Goal: Task Accomplishment & Management: Complete application form

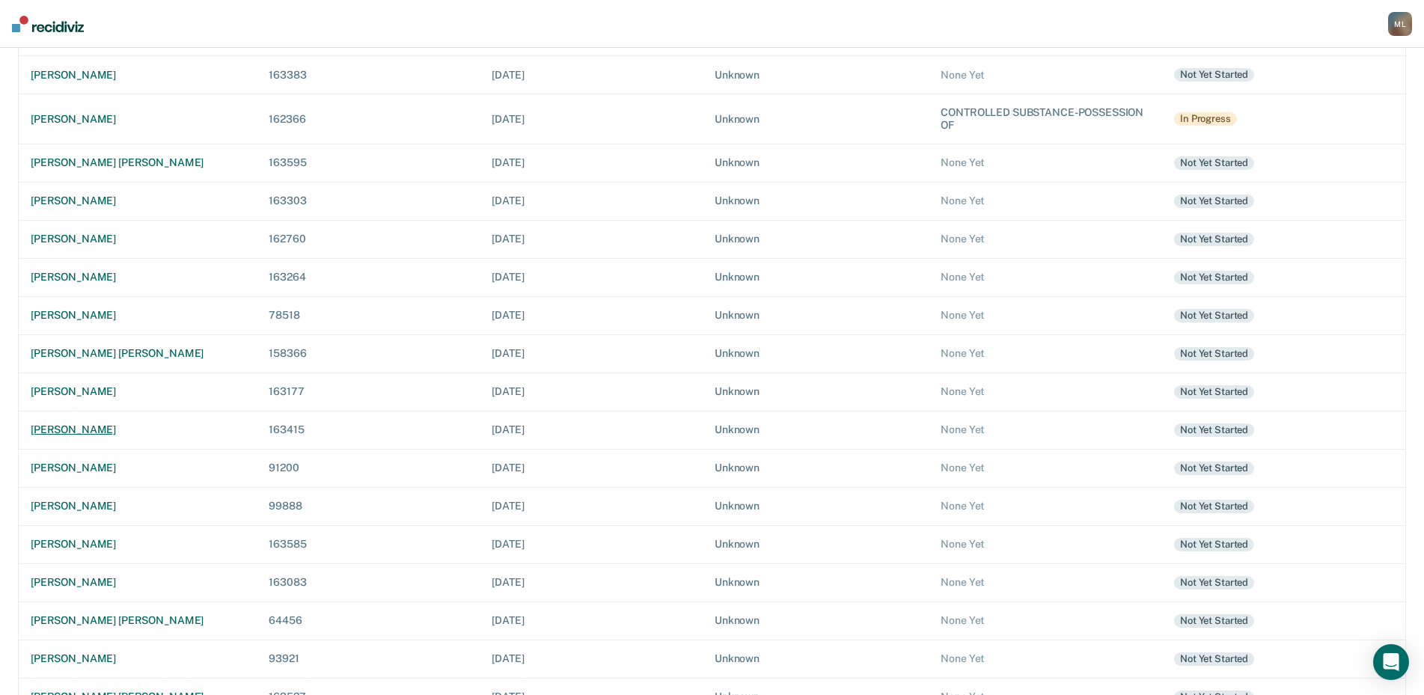
scroll to position [221, 0]
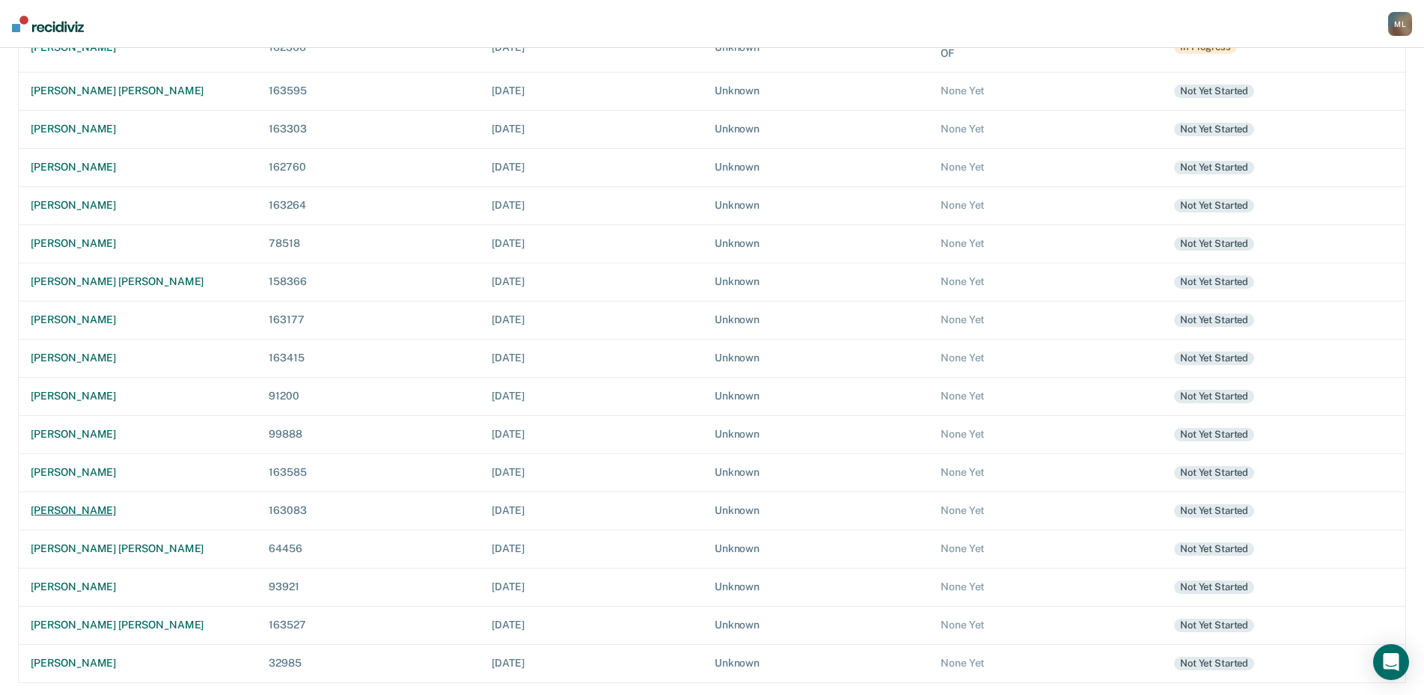
click at [90, 515] on div "[PERSON_NAME]" at bounding box center [138, 510] width 214 height 13
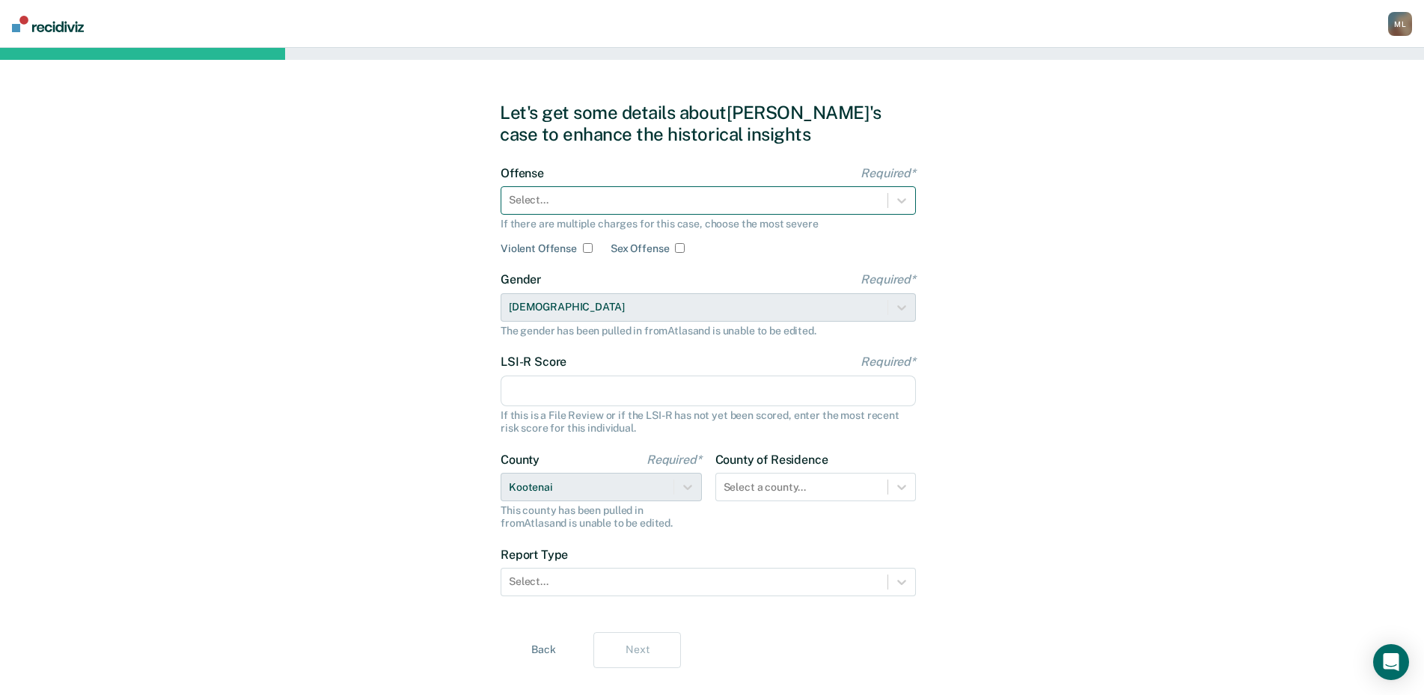
click at [634, 206] on div at bounding box center [694, 200] width 371 height 16
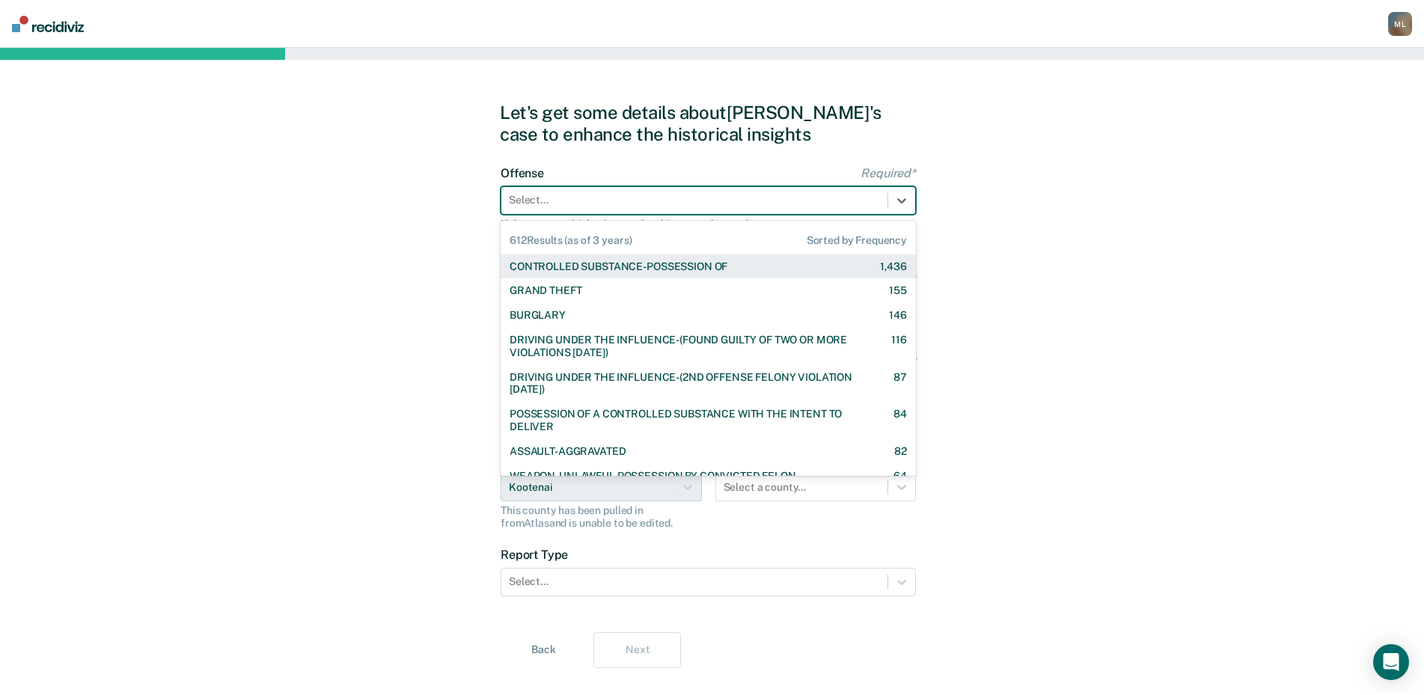
click at [575, 262] on div "CONTROLLED SUBSTANCE-POSSESSION OF" at bounding box center [618, 266] width 218 height 13
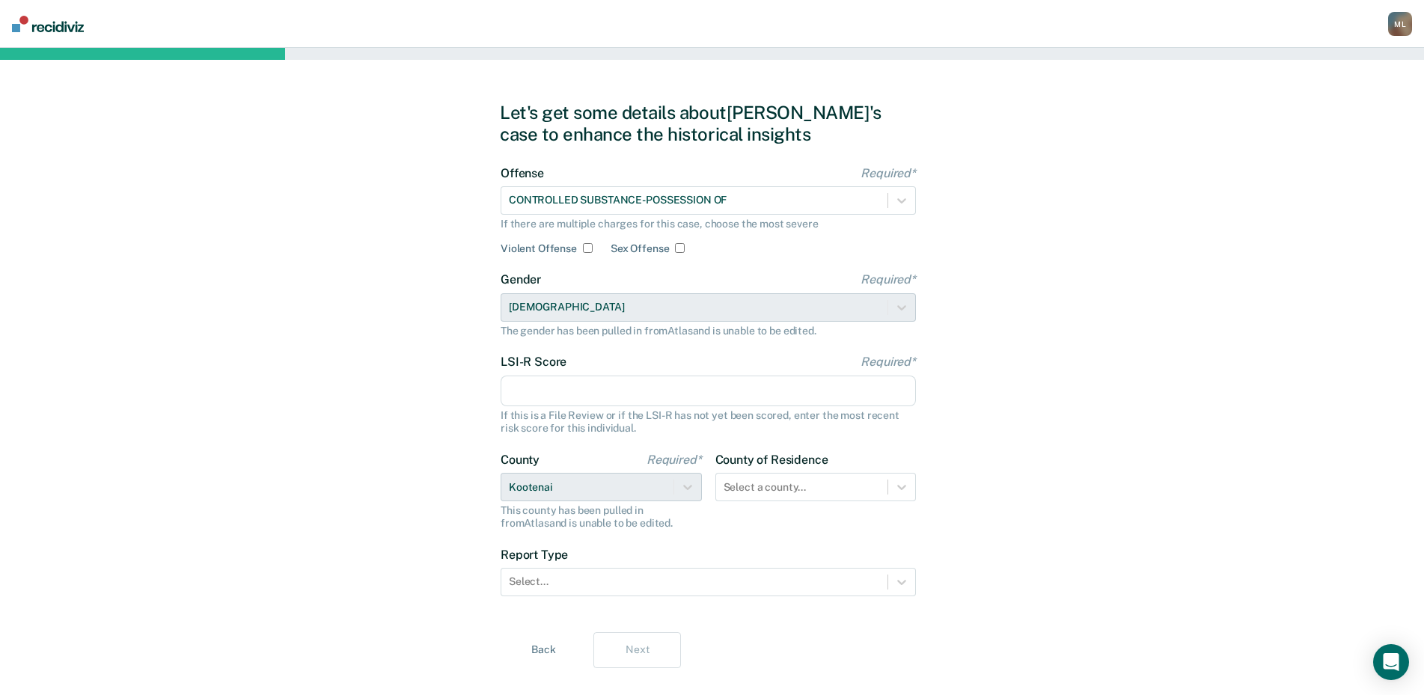
click at [1266, 293] on div "Let's get some details about [PERSON_NAME]'s case to enhance the historical ins…" at bounding box center [712, 385] width 1424 height 674
click at [569, 308] on div "Gender Required* [DEMOGRAPHIC_DATA] The gender has been pulled in from Atlas an…" at bounding box center [707, 304] width 415 height 64
click at [577, 392] on input "LSI-R Score Required*" at bounding box center [707, 391] width 415 height 31
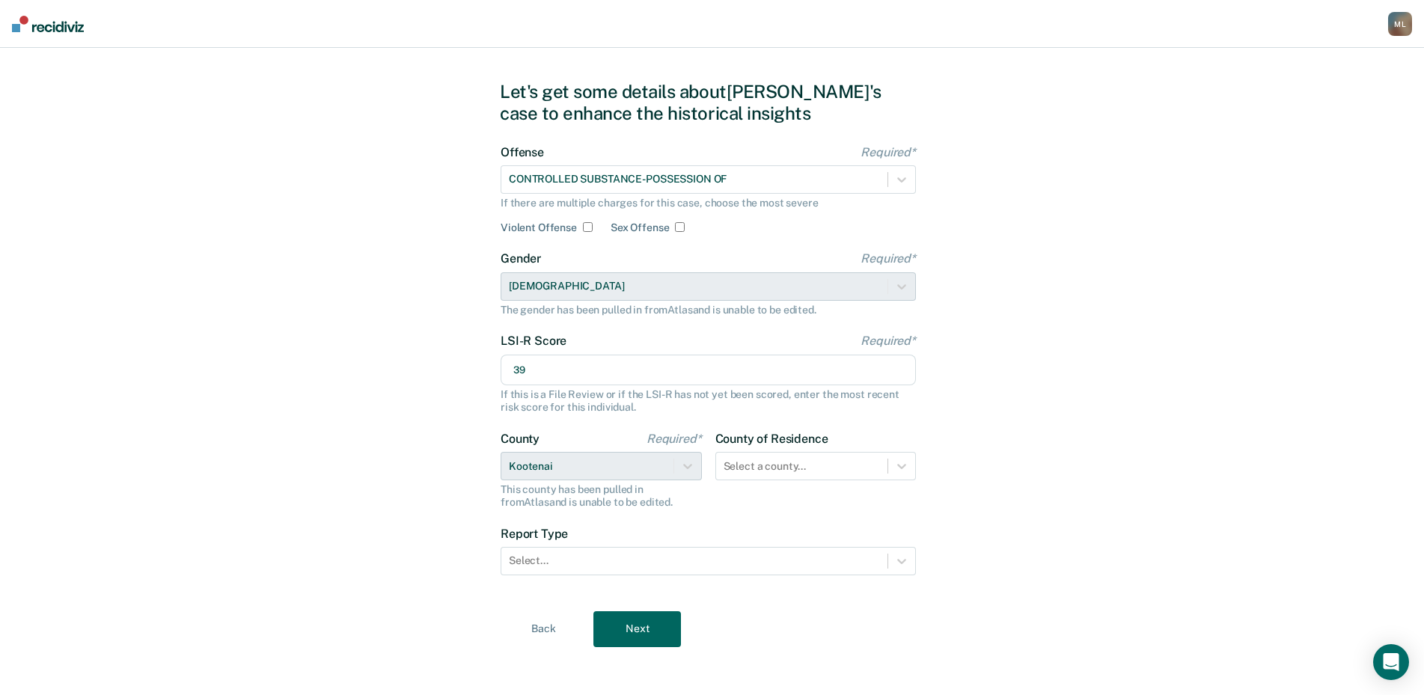
scroll to position [27, 0]
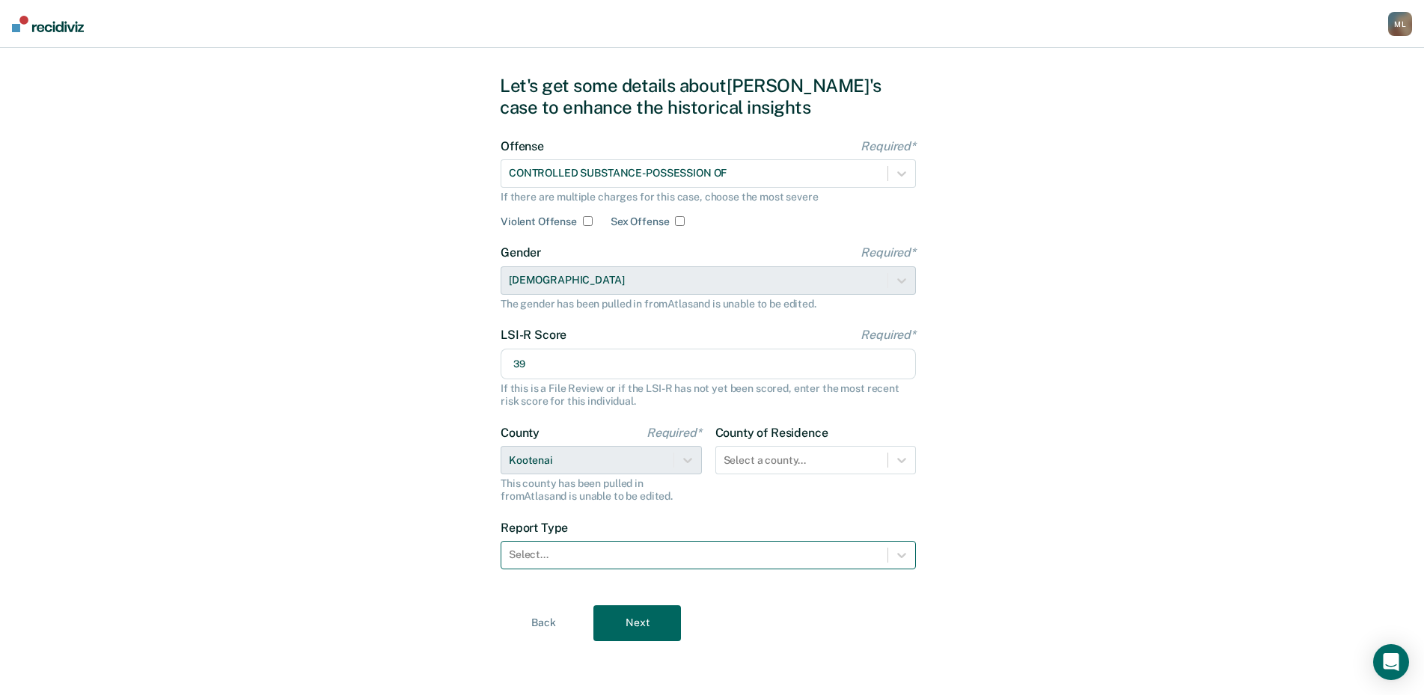
type input "39"
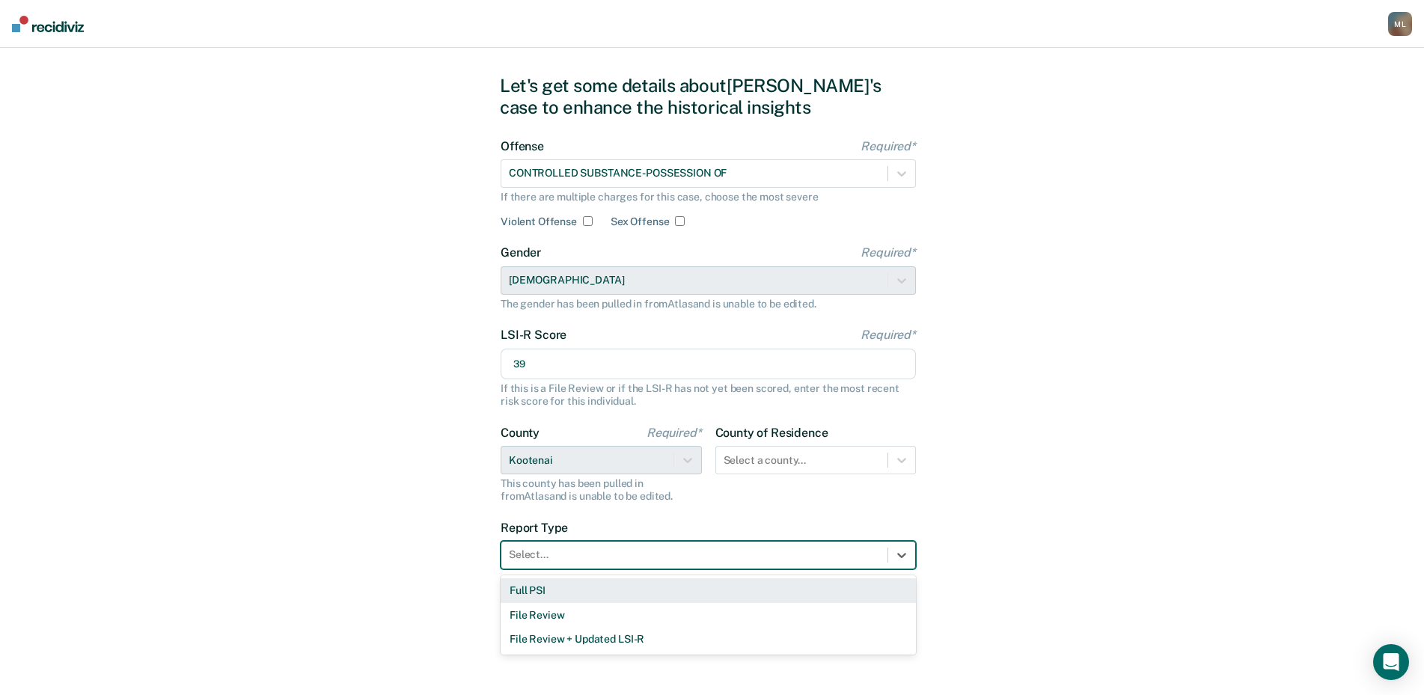
click at [634, 560] on div at bounding box center [694, 555] width 371 height 16
click at [545, 587] on div "Full PSI" at bounding box center [707, 590] width 415 height 25
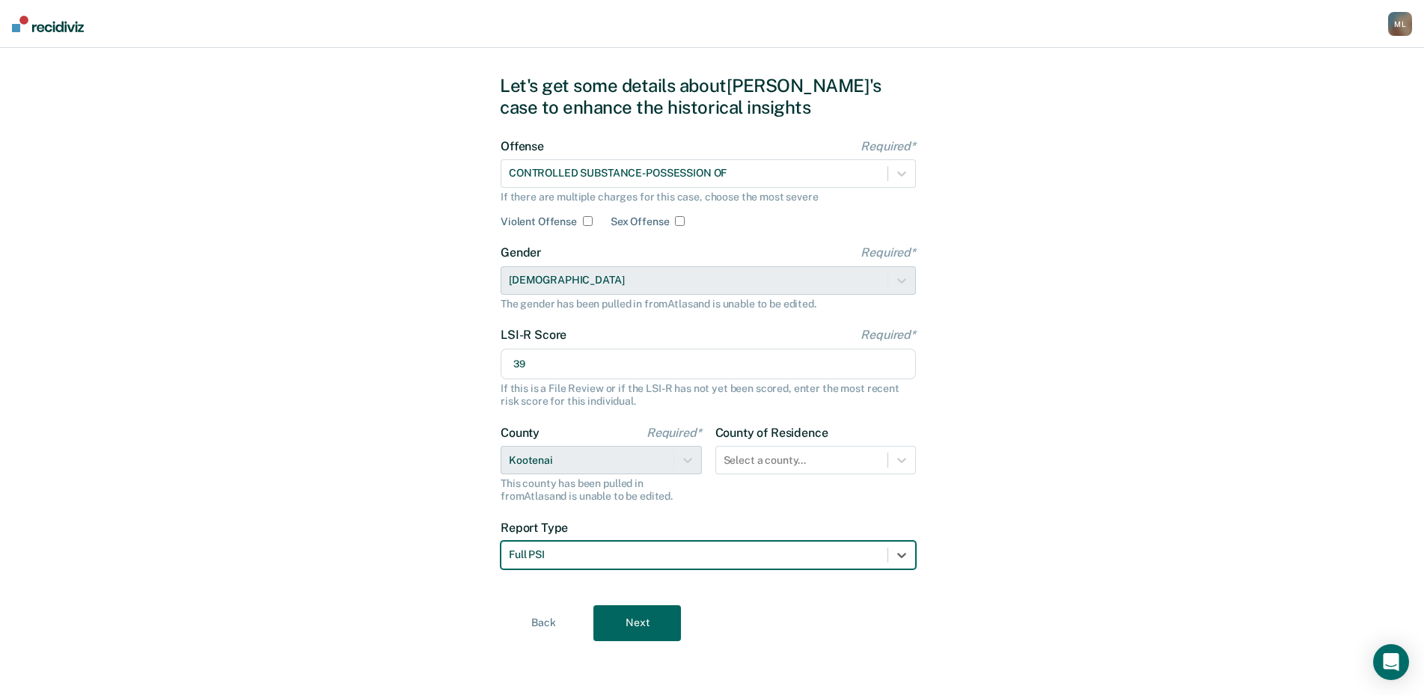
click at [657, 637] on button "Next" at bounding box center [637, 623] width 88 height 36
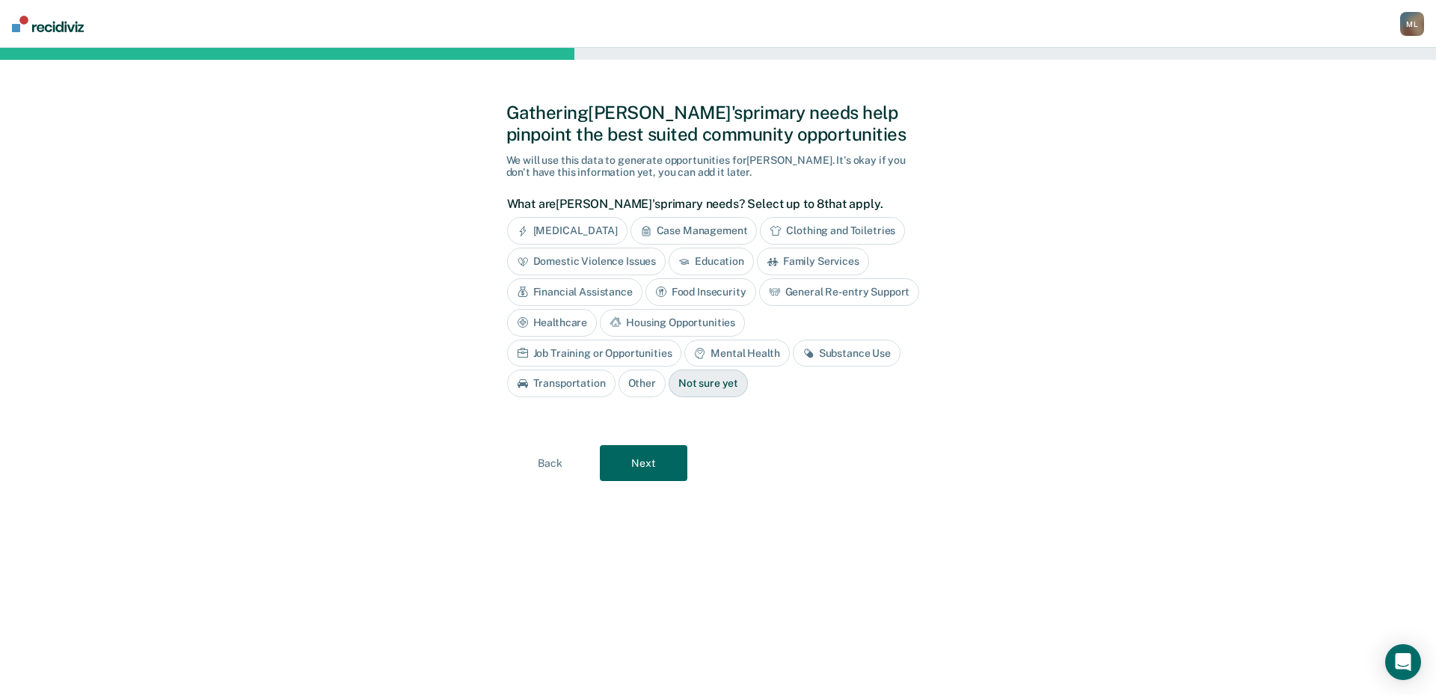
click at [613, 227] on div "[MEDICAL_DATA]" at bounding box center [567, 231] width 120 height 28
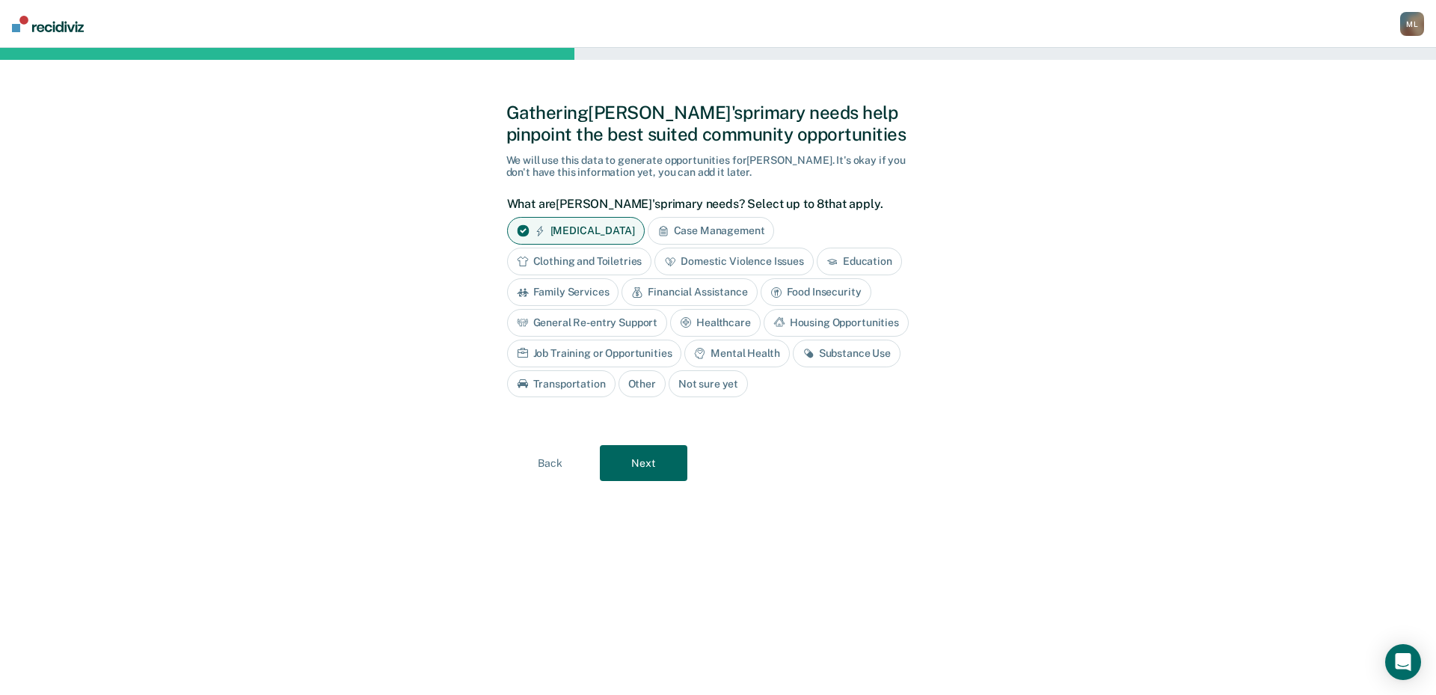
click at [731, 355] on div "Mental Health" at bounding box center [736, 354] width 105 height 28
click at [881, 352] on div "Substance Use" at bounding box center [864, 354] width 108 height 28
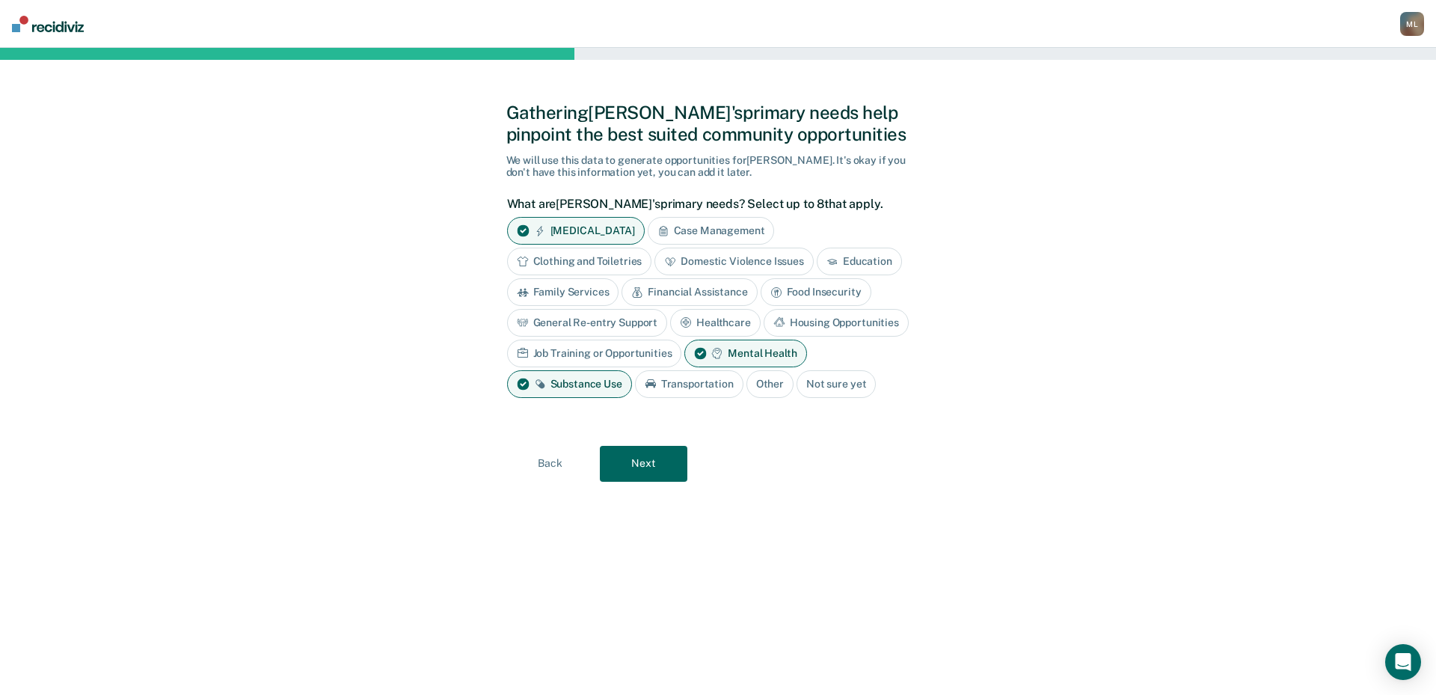
click at [665, 456] on button "Next" at bounding box center [644, 464] width 88 height 36
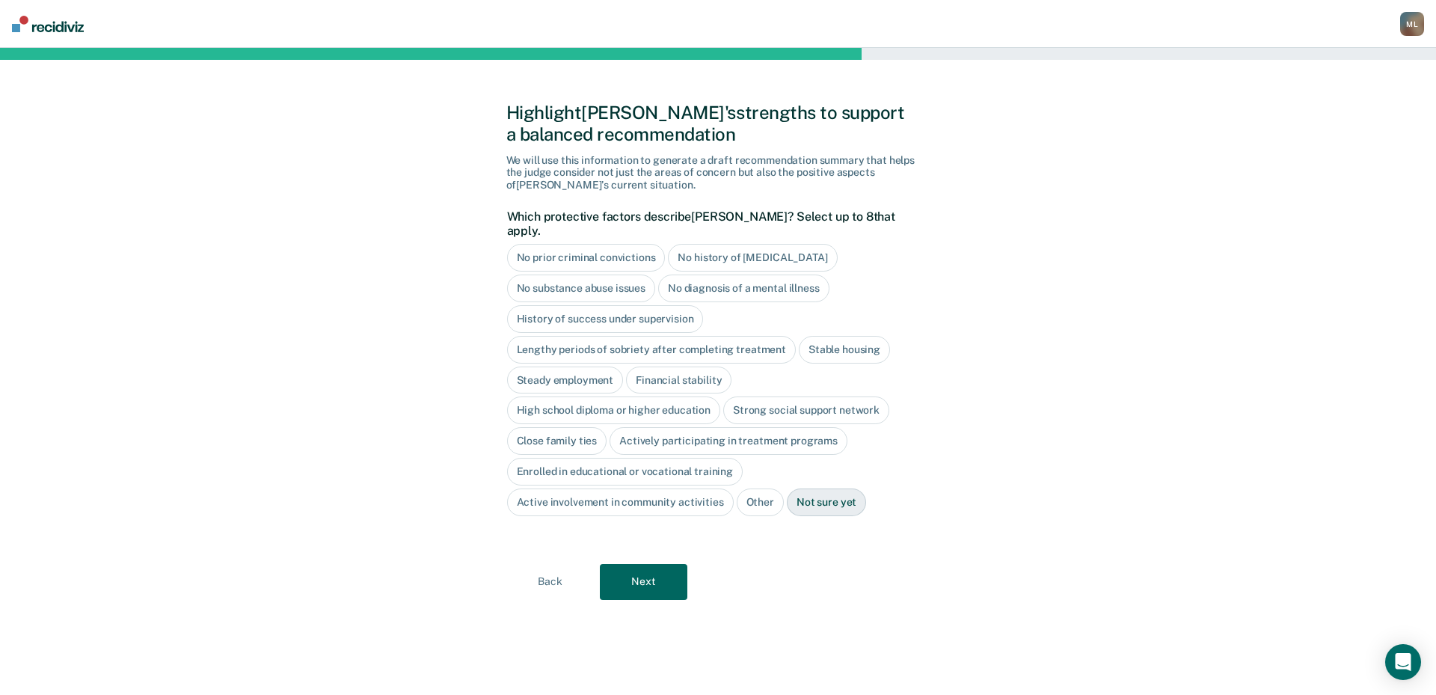
click at [554, 396] on div "High school diploma or higher education" at bounding box center [614, 410] width 214 height 28
click at [576, 432] on div "Close family ties" at bounding box center [557, 441] width 100 height 28
click at [649, 575] on button "Next" at bounding box center [644, 582] width 88 height 36
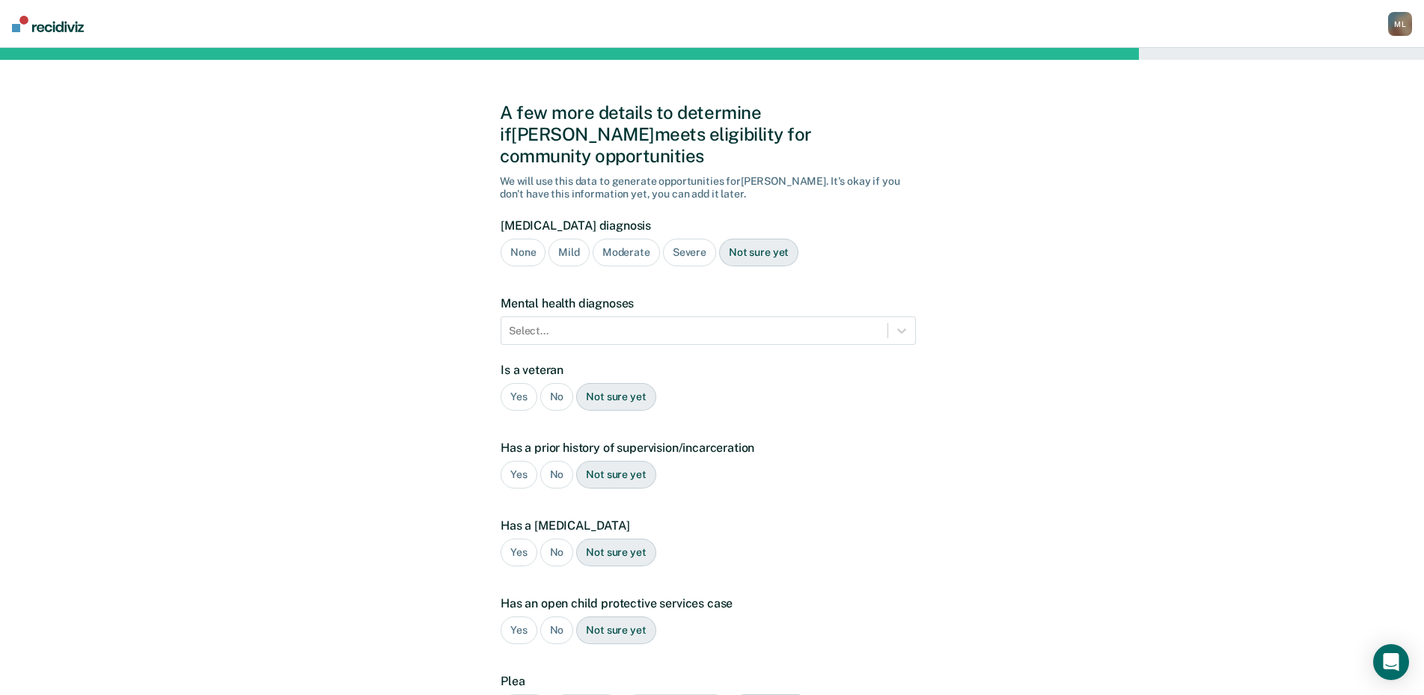
click at [547, 383] on div "No" at bounding box center [557, 397] width 34 height 28
click at [514, 461] on div "Yes" at bounding box center [518, 475] width 37 height 28
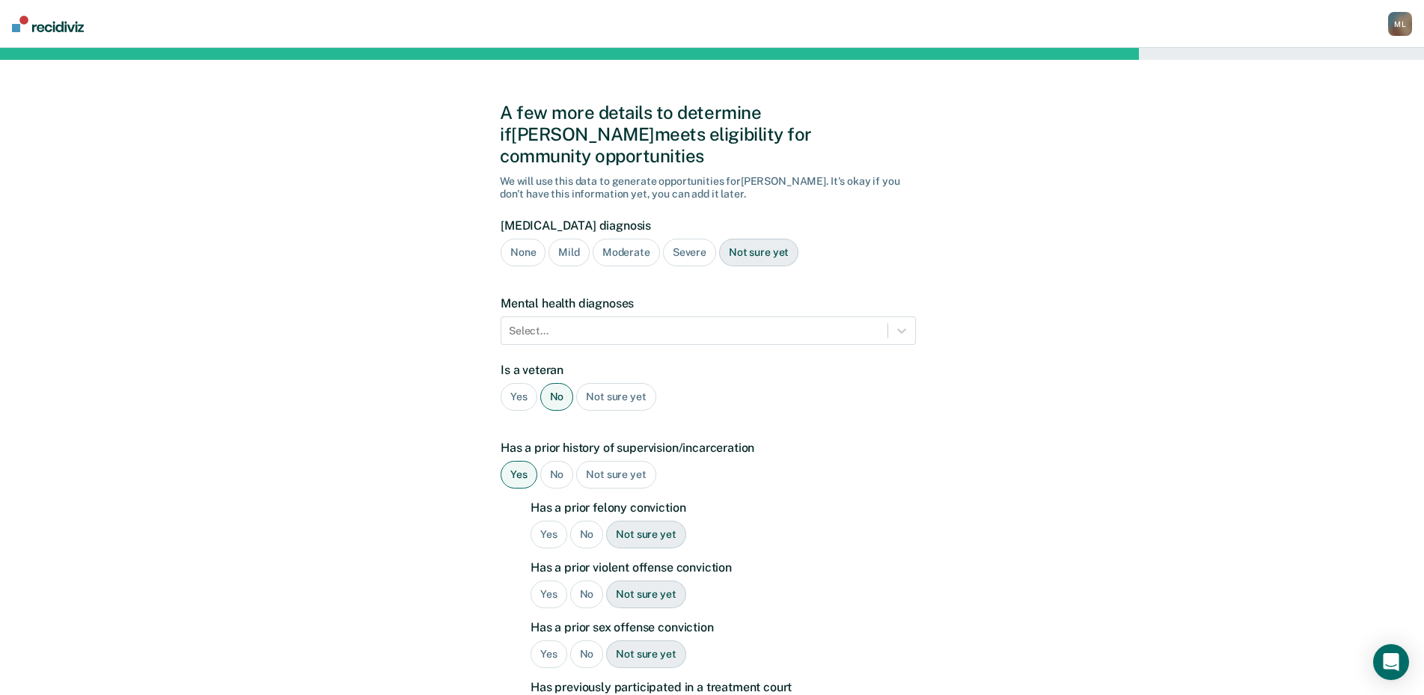
click at [536, 521] on div "Yes" at bounding box center [548, 535] width 37 height 28
click at [545, 581] on div "Yes" at bounding box center [548, 595] width 37 height 28
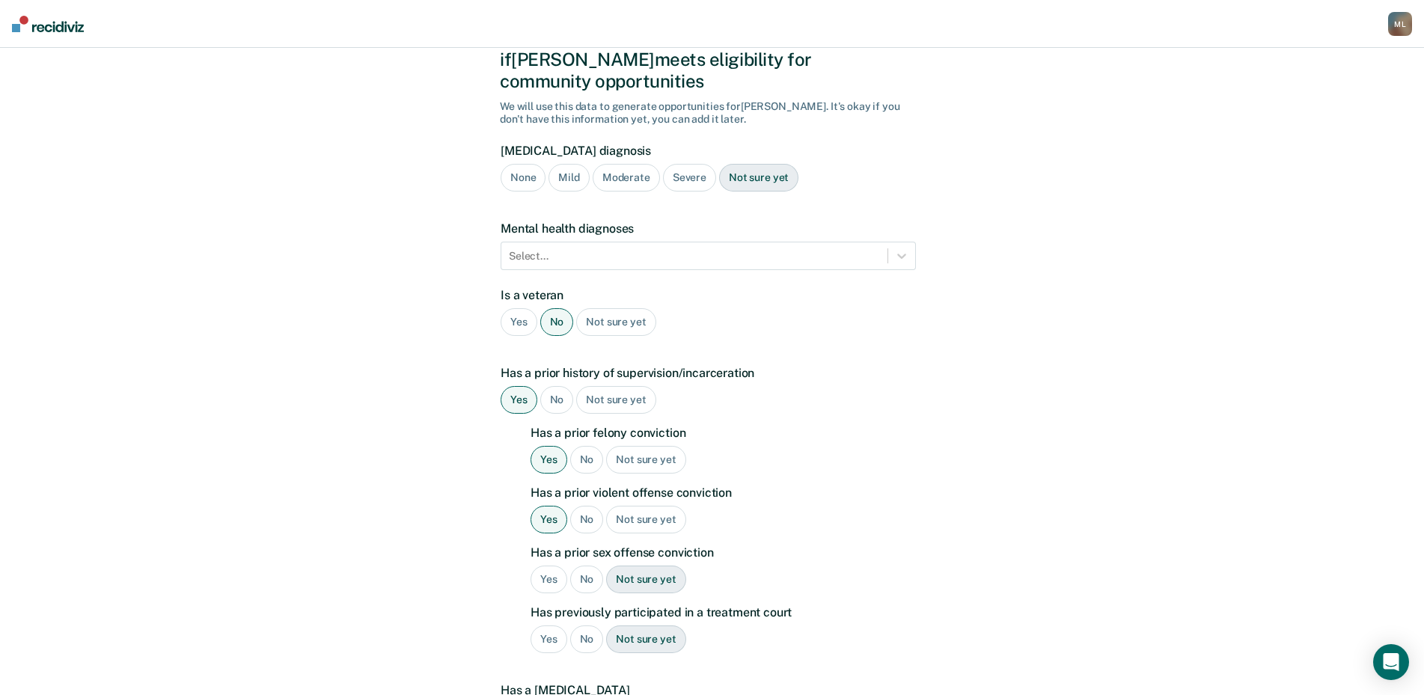
click at [588, 566] on div "No" at bounding box center [587, 580] width 34 height 28
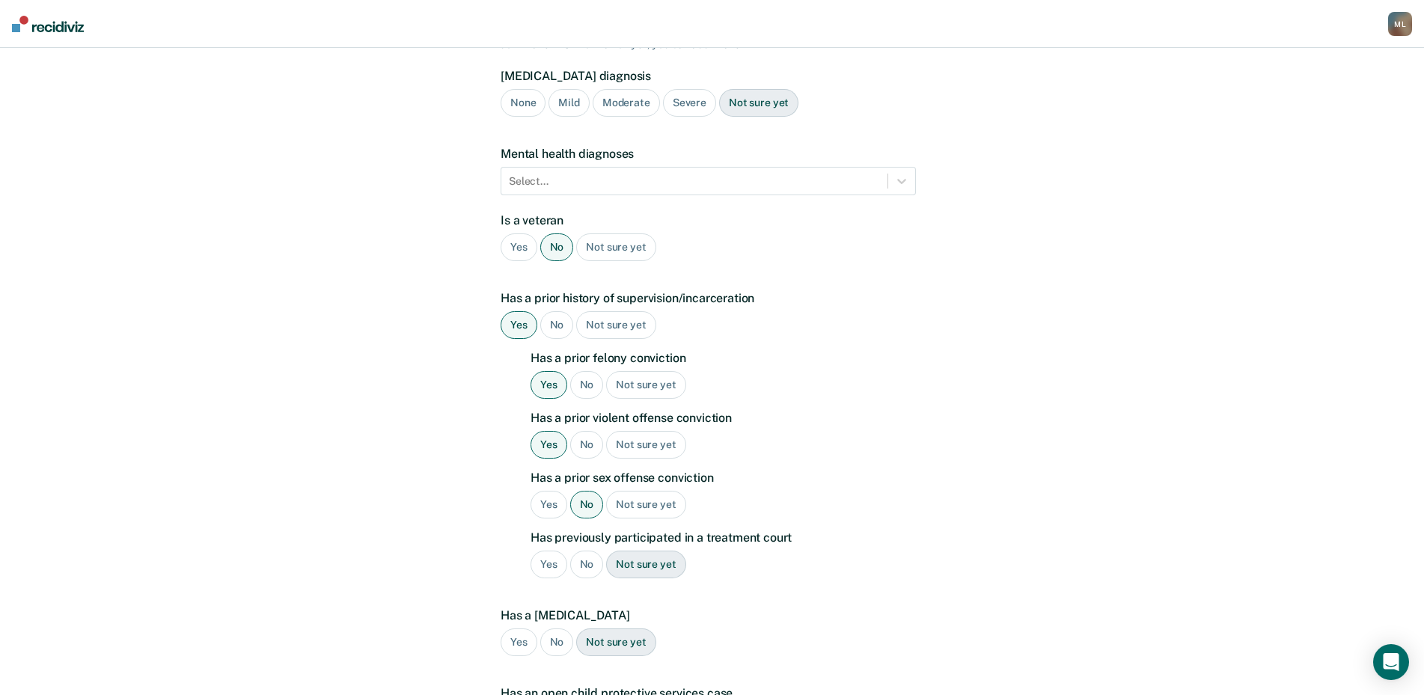
click at [649, 551] on div "Not sure yet" at bounding box center [645, 565] width 79 height 28
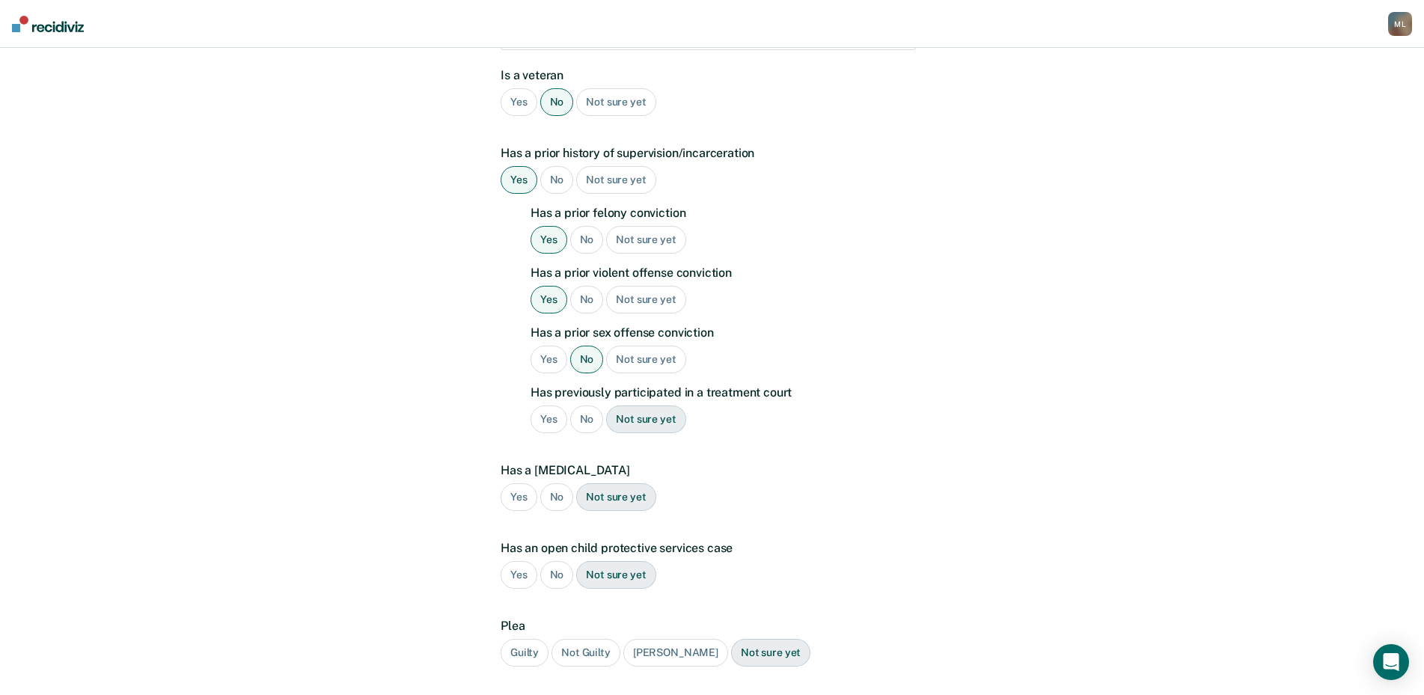
scroll to position [299, 0]
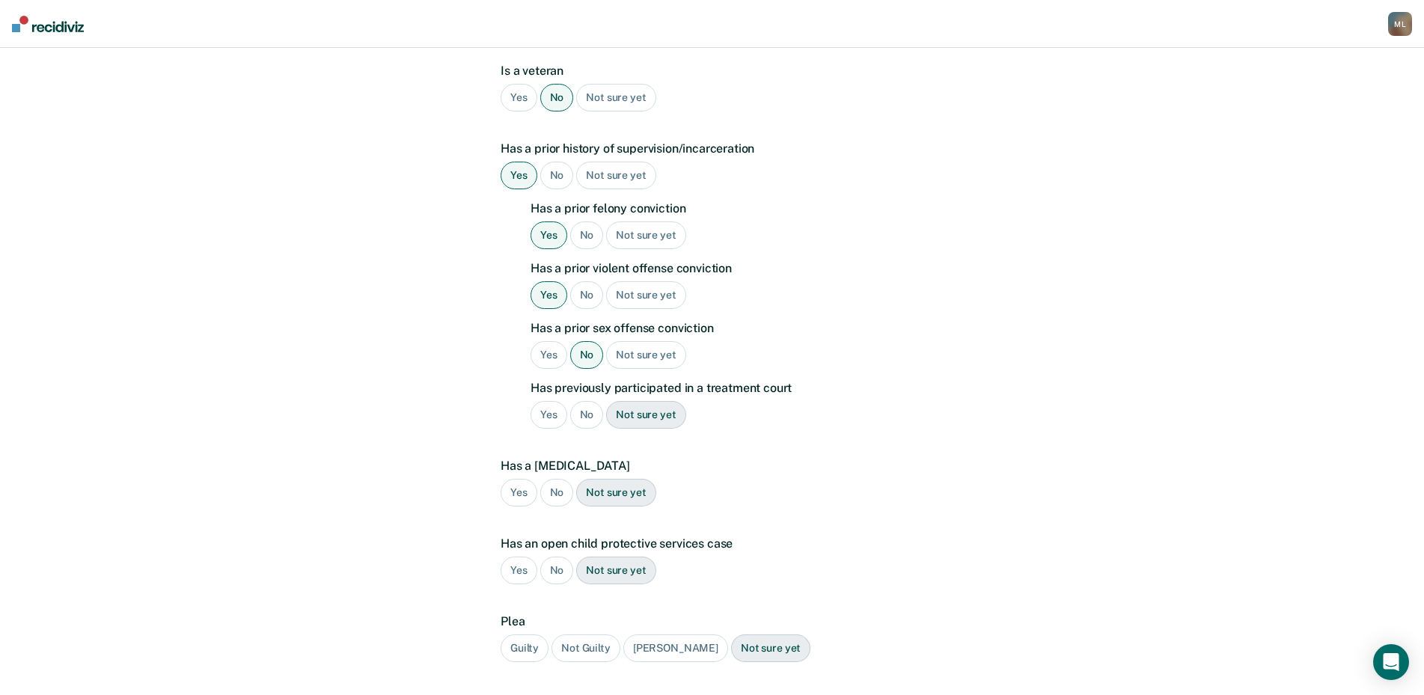
click at [561, 479] on div "No" at bounding box center [557, 493] width 34 height 28
click at [554, 557] on div "No" at bounding box center [557, 571] width 34 height 28
click at [533, 634] on div "Guilty" at bounding box center [524, 648] width 48 height 28
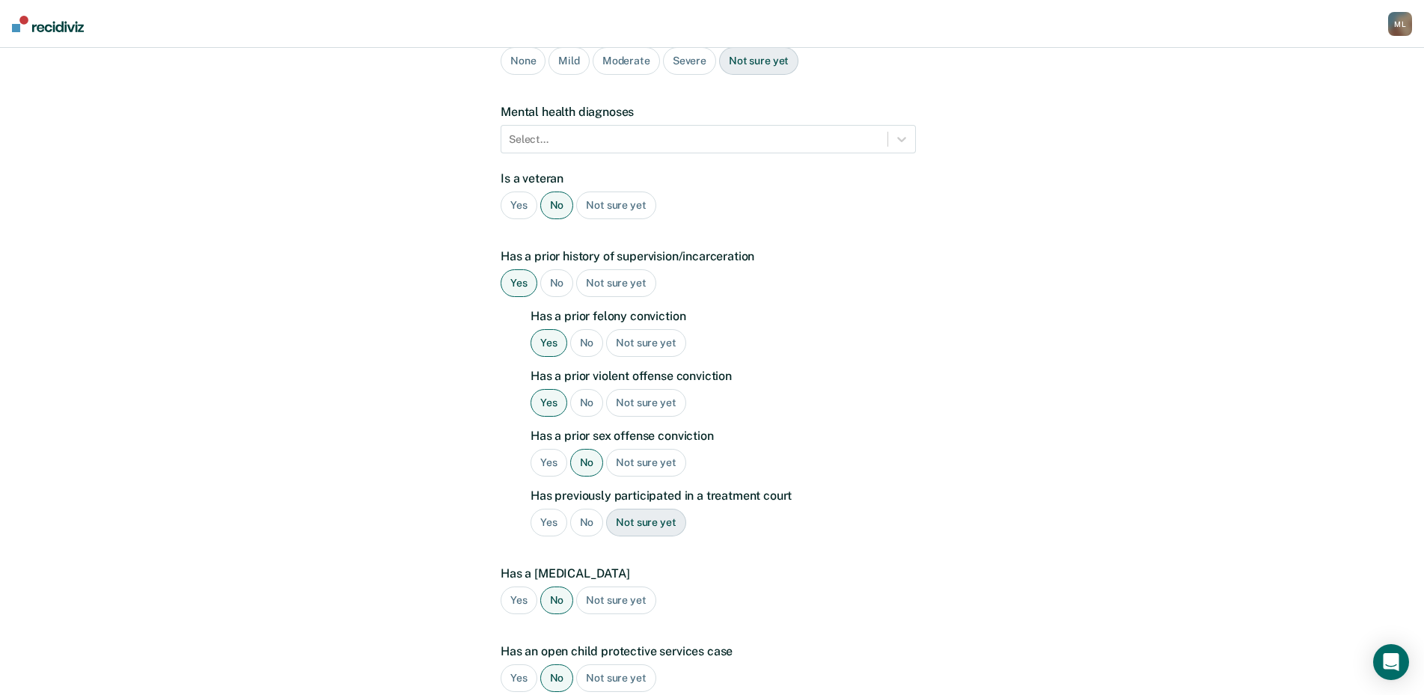
scroll to position [0, 0]
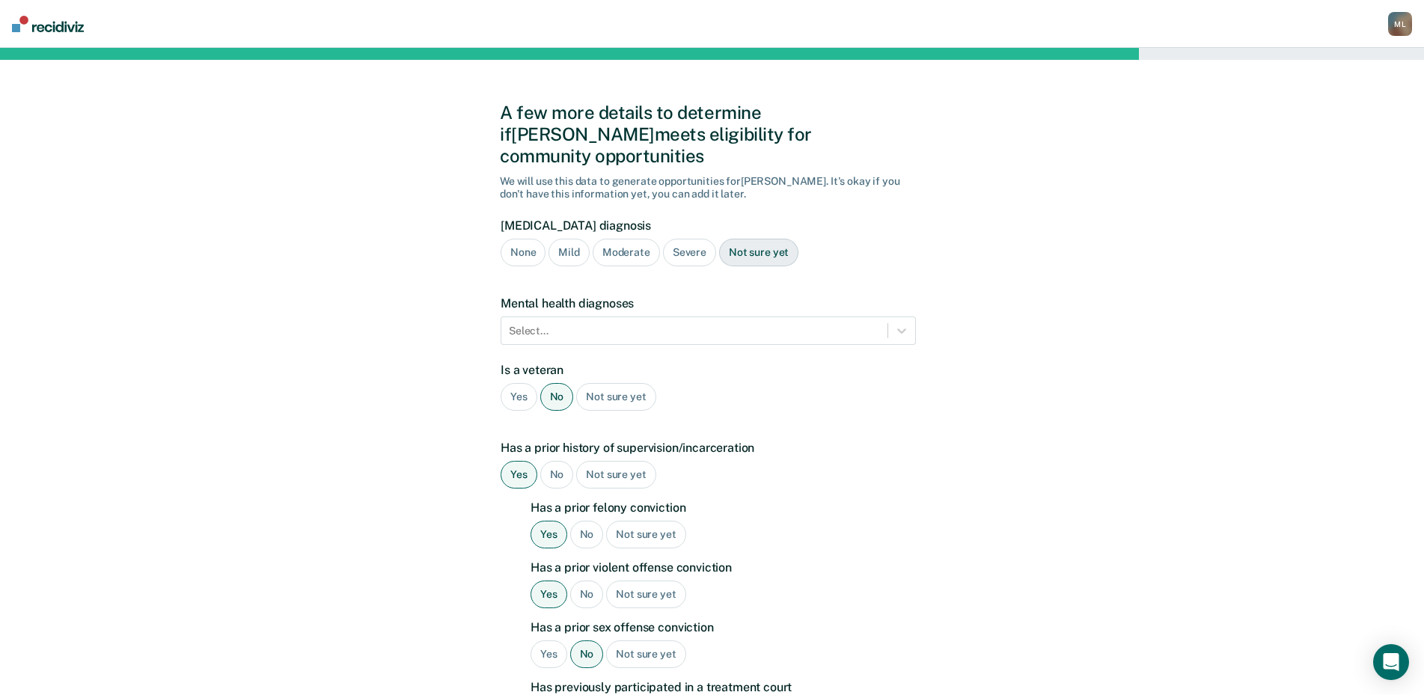
click at [684, 239] on div "Severe" at bounding box center [689, 253] width 53 height 28
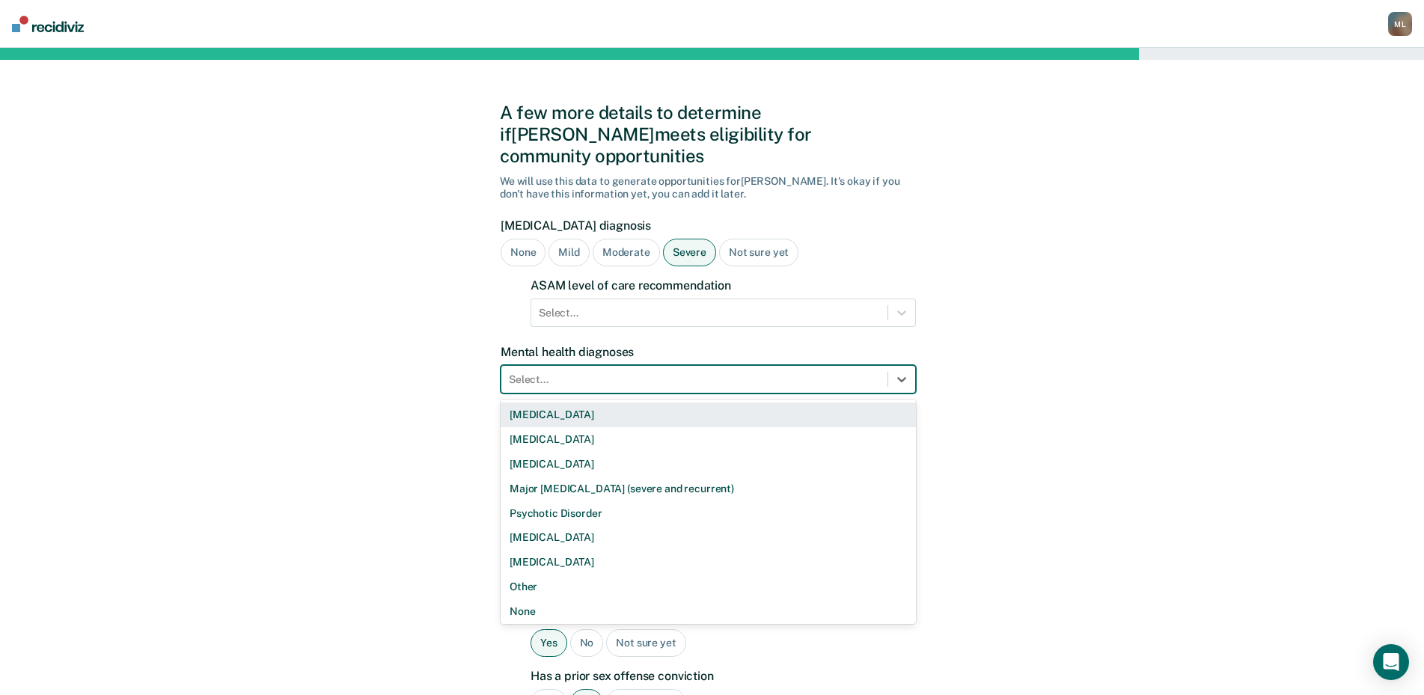
click at [615, 372] on div at bounding box center [694, 380] width 371 height 16
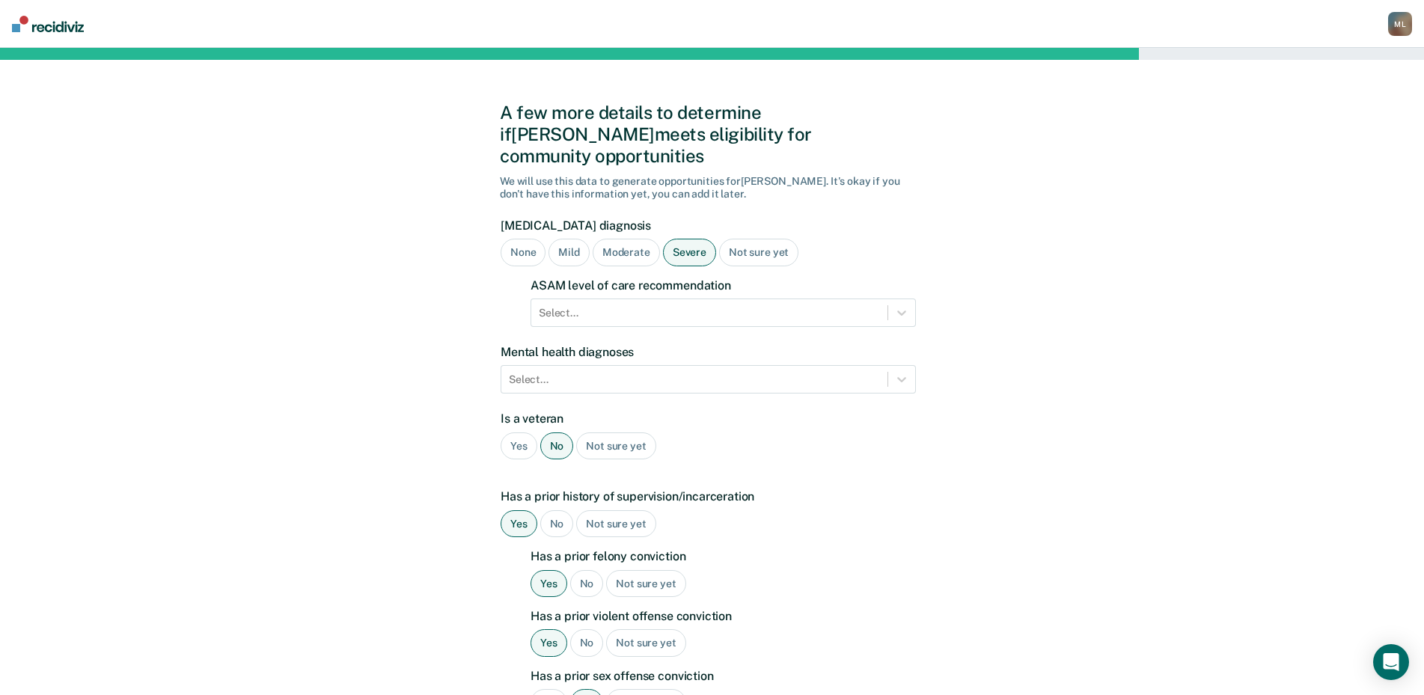
click at [1267, 221] on div "A few more details to determine if [PERSON_NAME] meets eligibility for communit…" at bounding box center [712, 598] width 1424 height 1100
click at [634, 302] on div "Select..." at bounding box center [709, 313] width 356 height 22
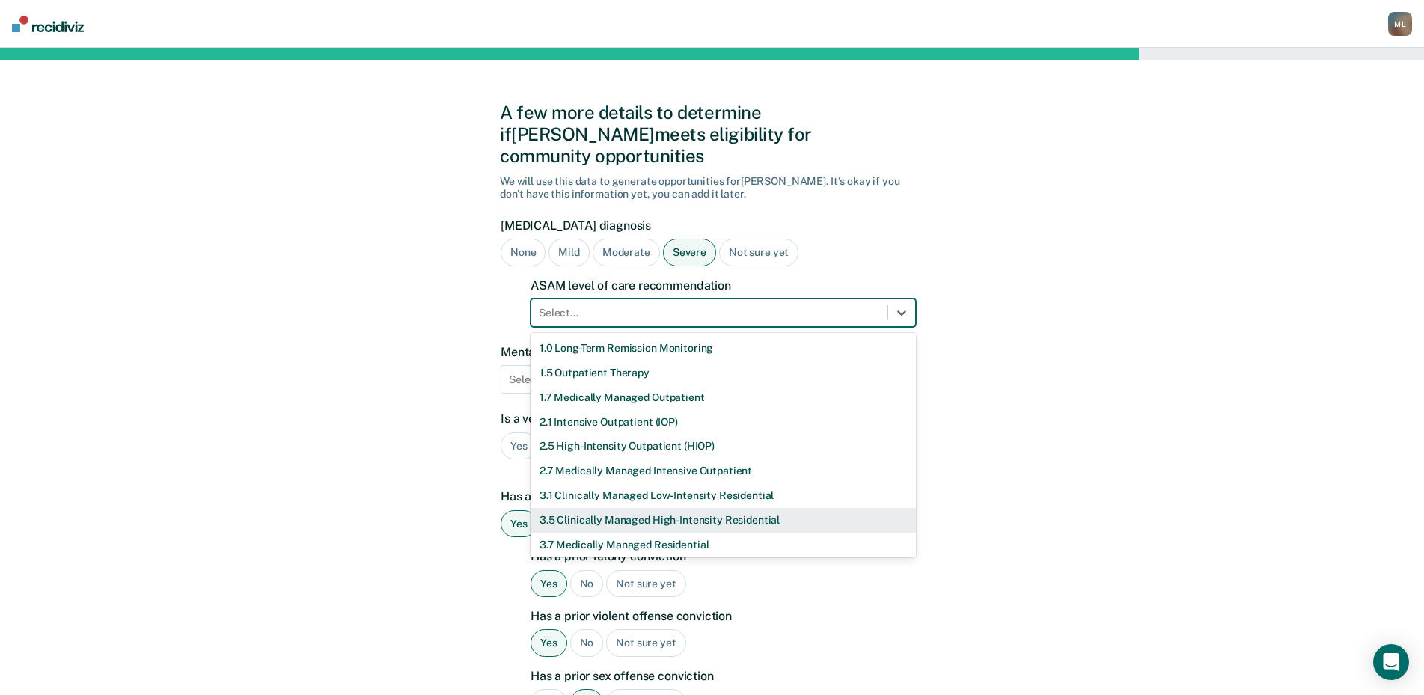
click at [576, 508] on div "3.5 Clinically Managed High-Intensity Residential" at bounding box center [722, 520] width 385 height 25
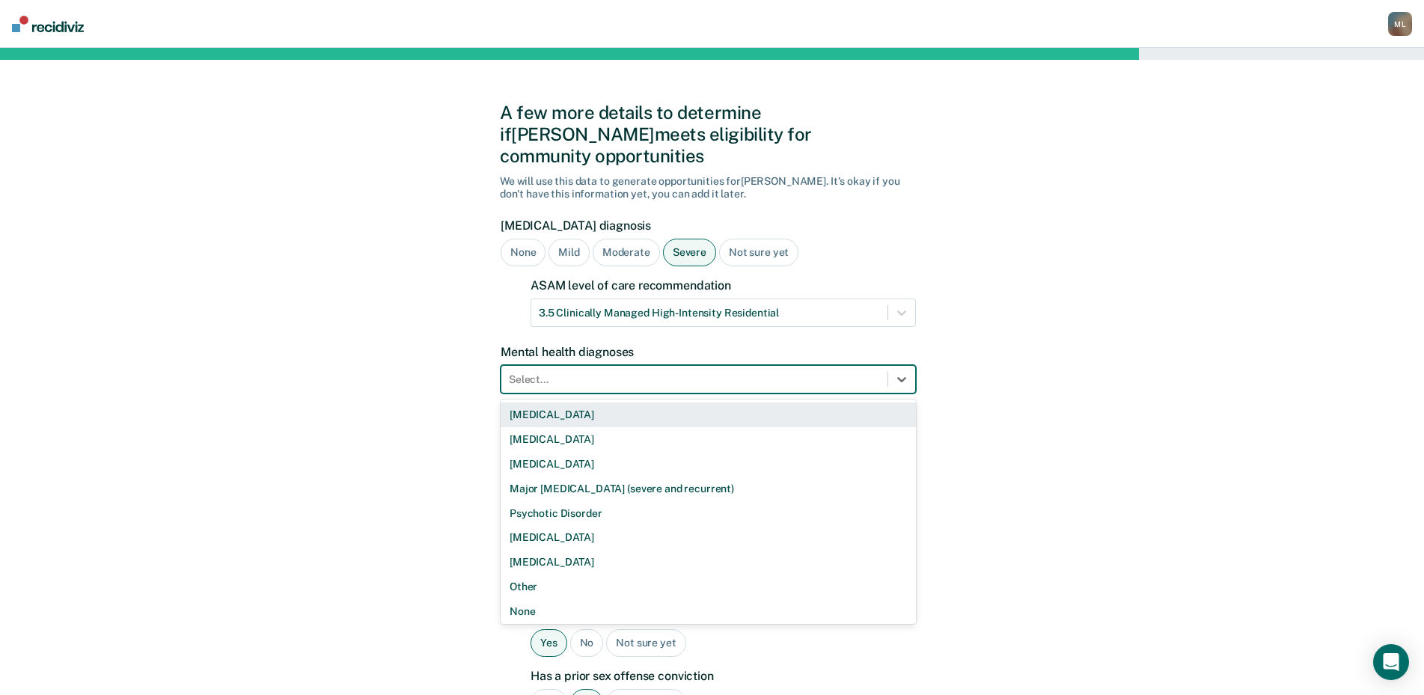
click at [600, 372] on div at bounding box center [694, 380] width 371 height 16
click at [529, 402] on div "[MEDICAL_DATA]" at bounding box center [707, 414] width 415 height 25
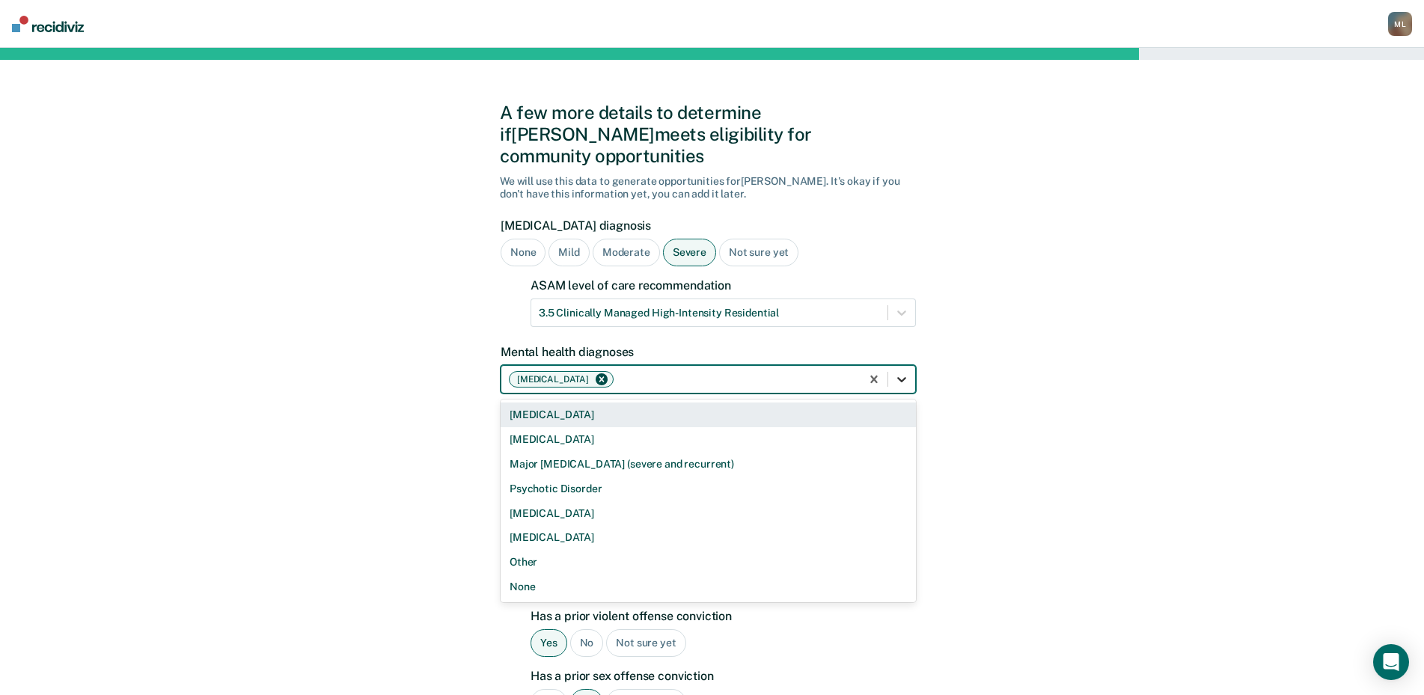
click at [898, 378] on icon at bounding box center [901, 380] width 9 height 5
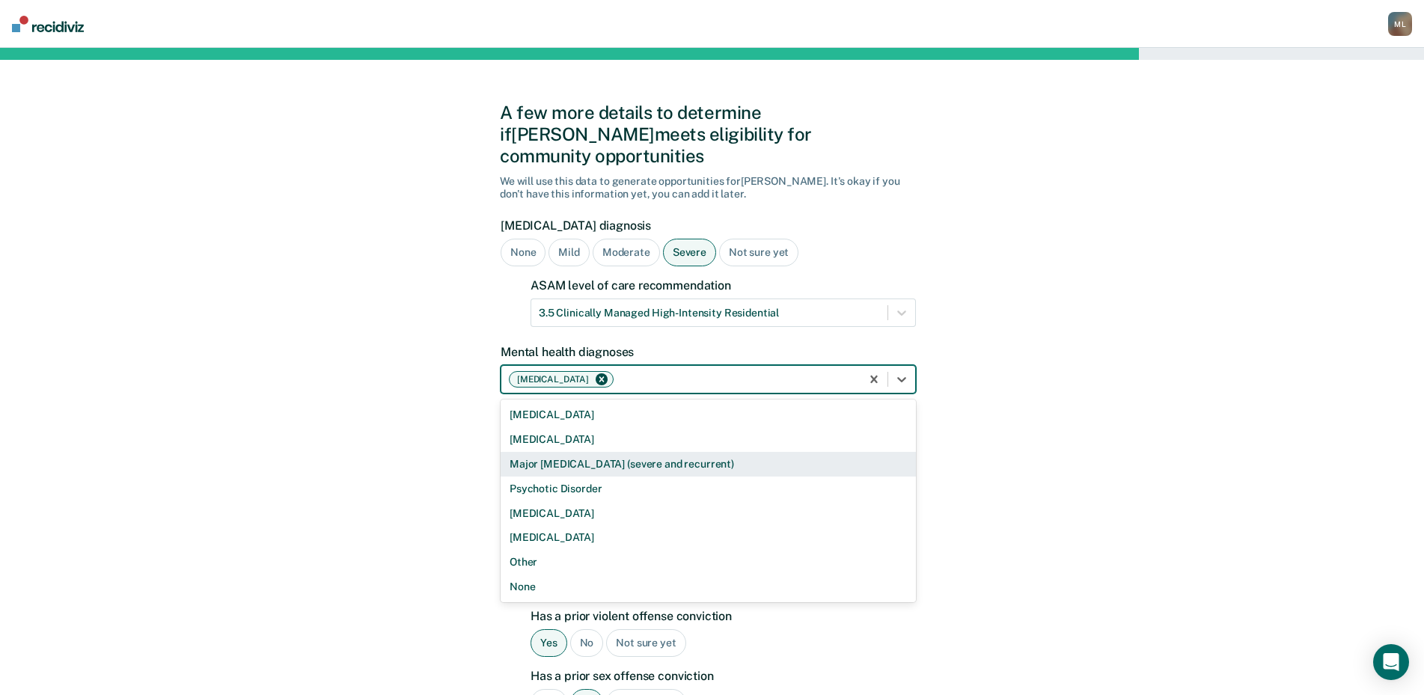
click at [548, 452] on div "Major [MEDICAL_DATA] (severe and recurrent)" at bounding box center [707, 464] width 415 height 25
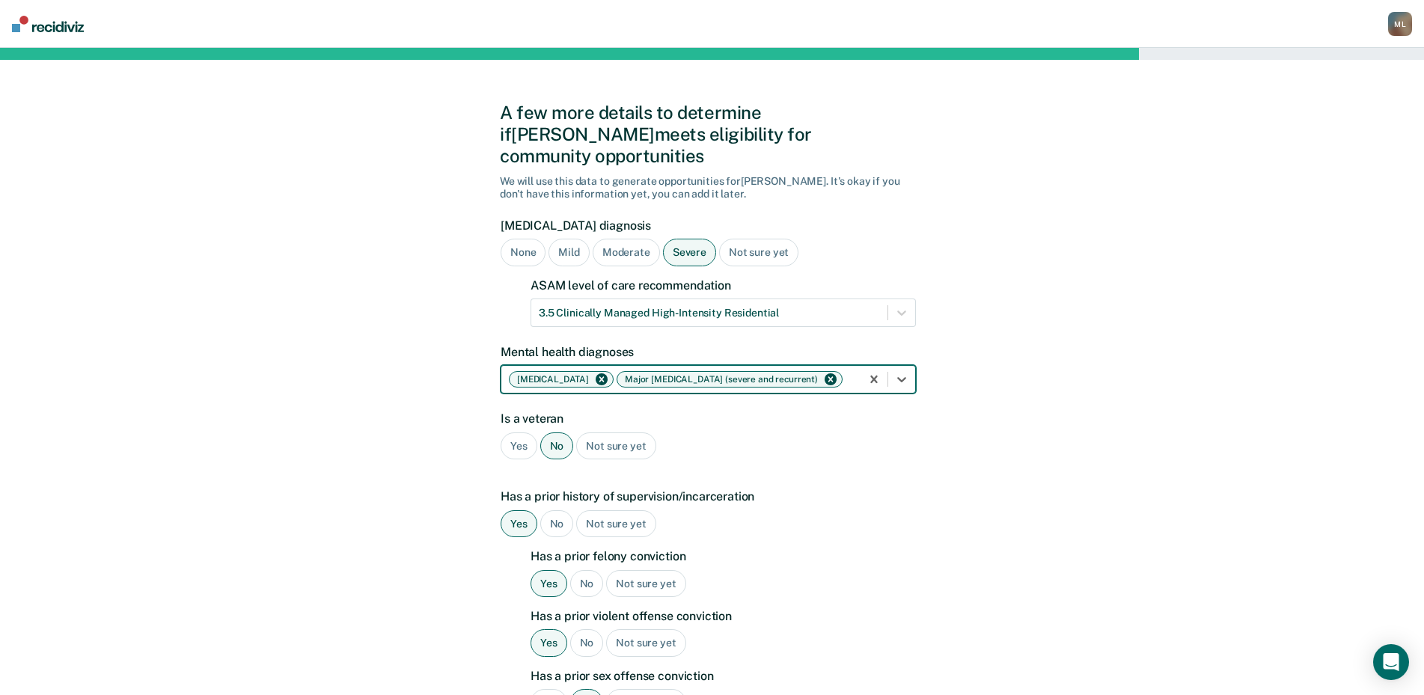
click at [1012, 442] on div "A few more details to determine if [PERSON_NAME] meets eligibility for communit…" at bounding box center [712, 598] width 1424 height 1100
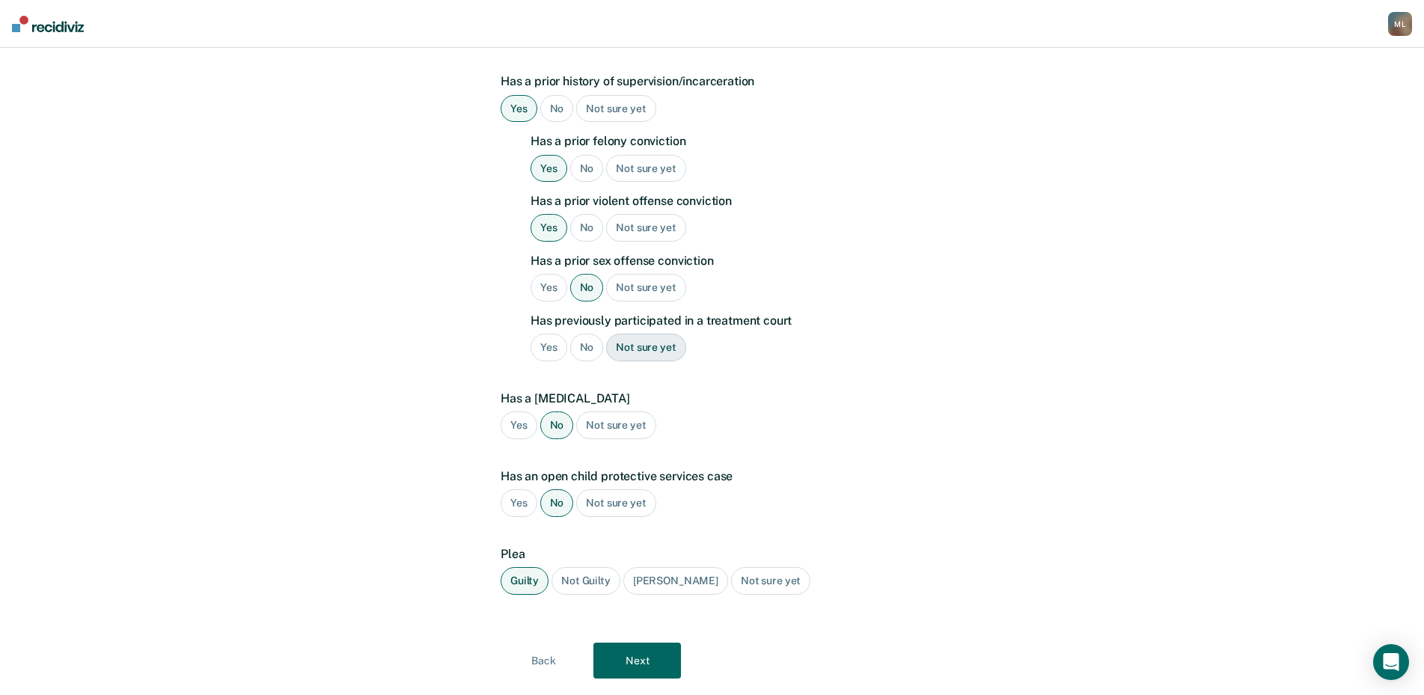
scroll to position [431, 0]
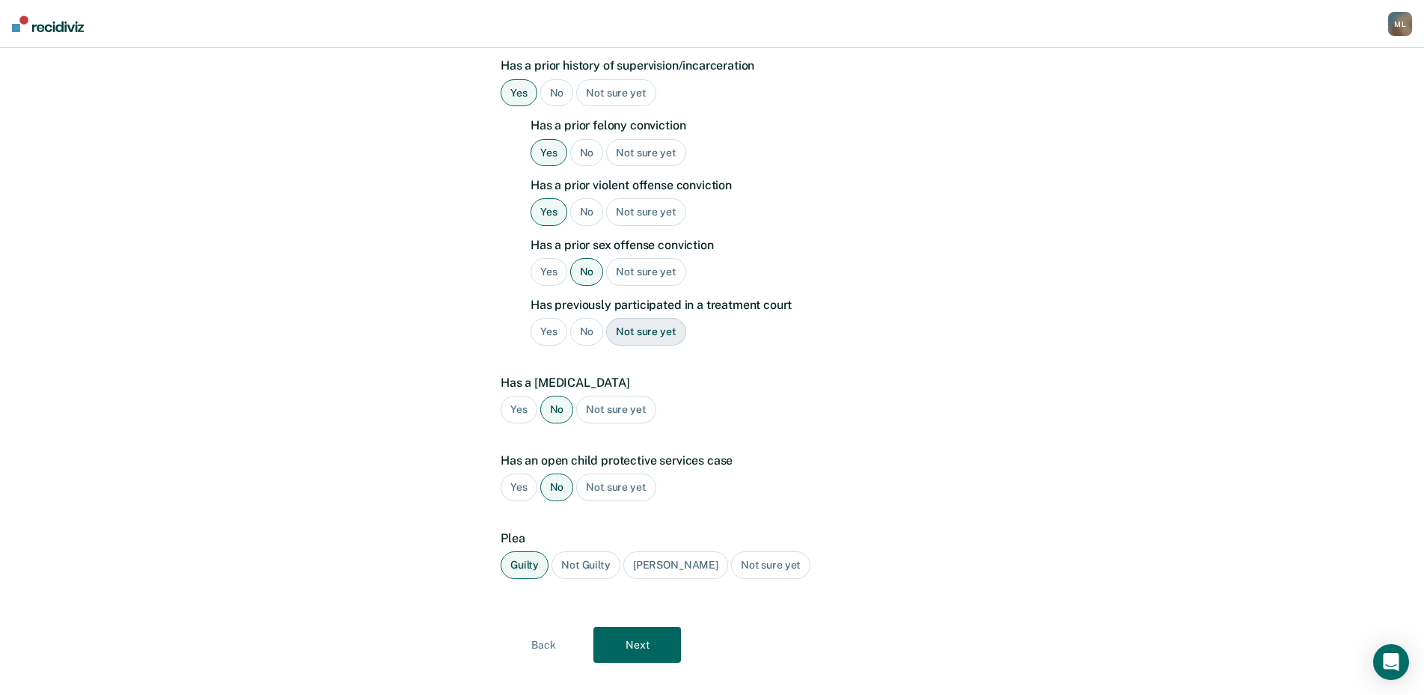
click at [640, 634] on button "Next" at bounding box center [637, 645] width 88 height 36
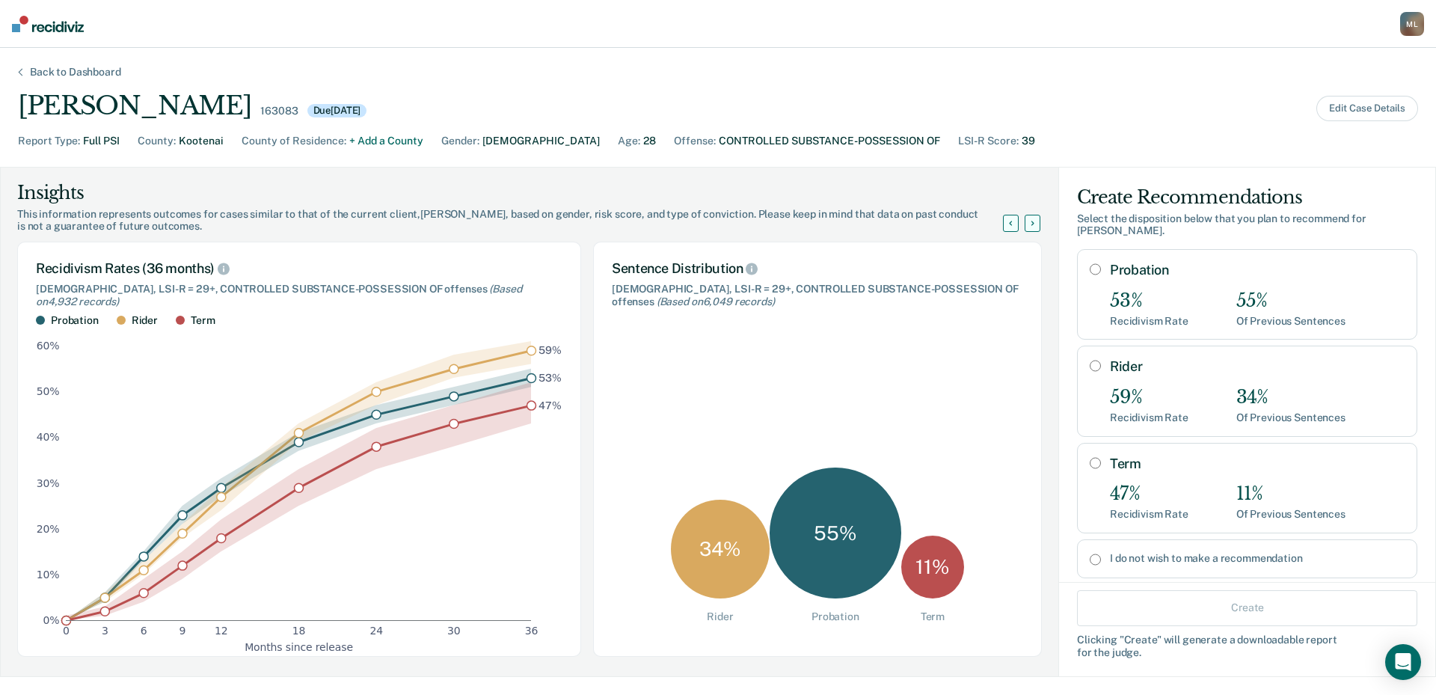
click at [1090, 367] on input "Rider" at bounding box center [1095, 366] width 11 height 12
radio input "true"
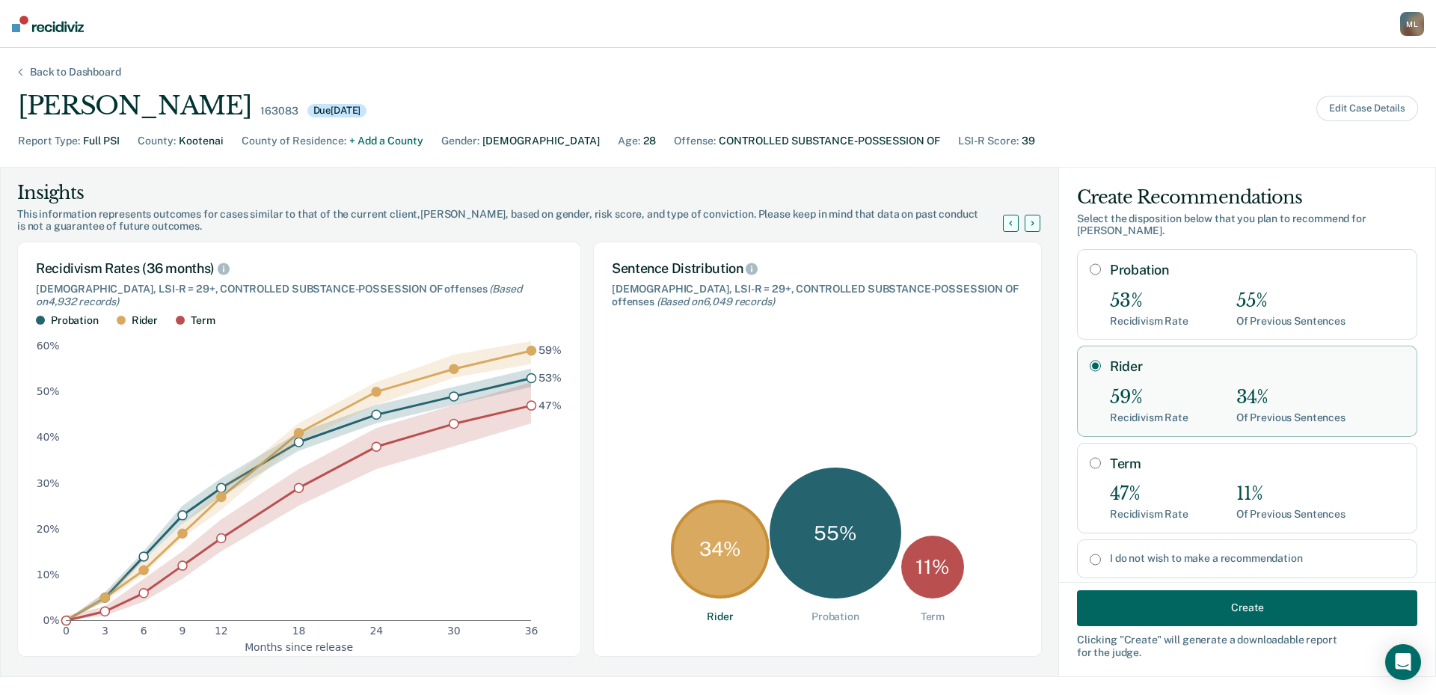
click at [1272, 607] on button "Create" at bounding box center [1247, 607] width 340 height 36
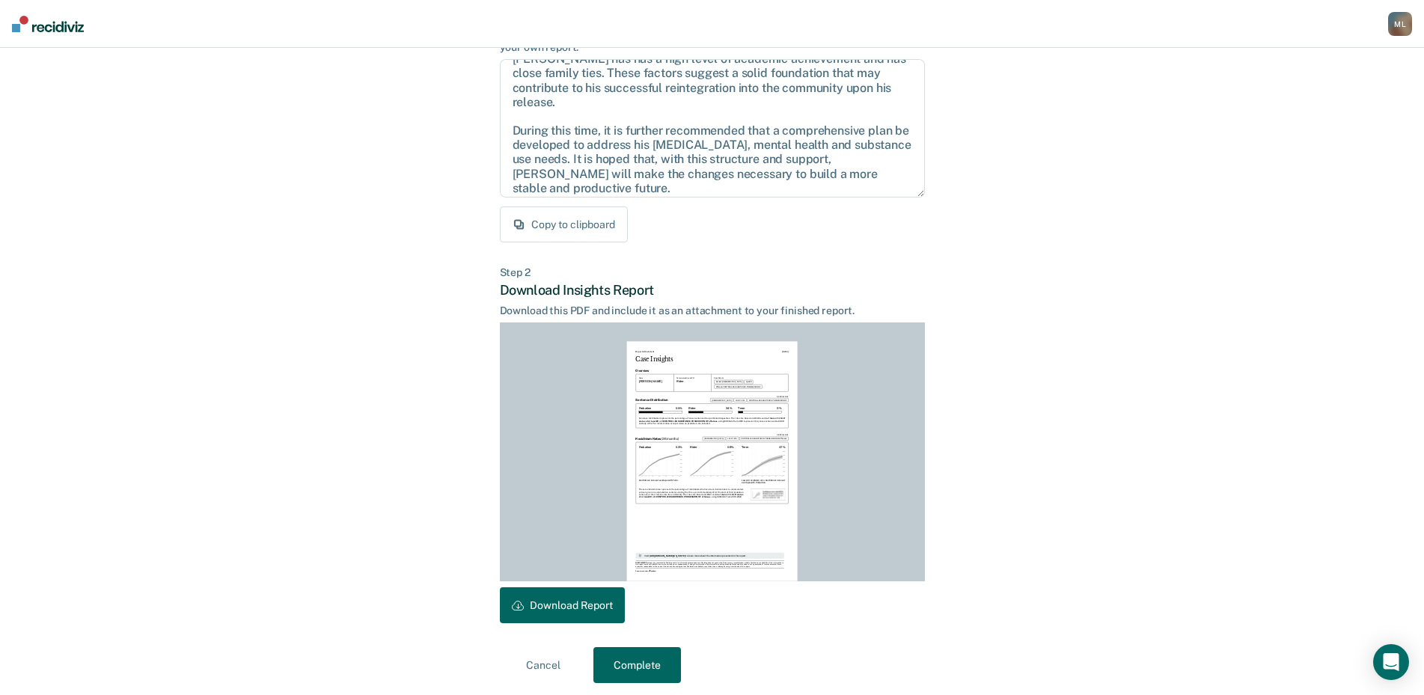
scroll to position [158, 0]
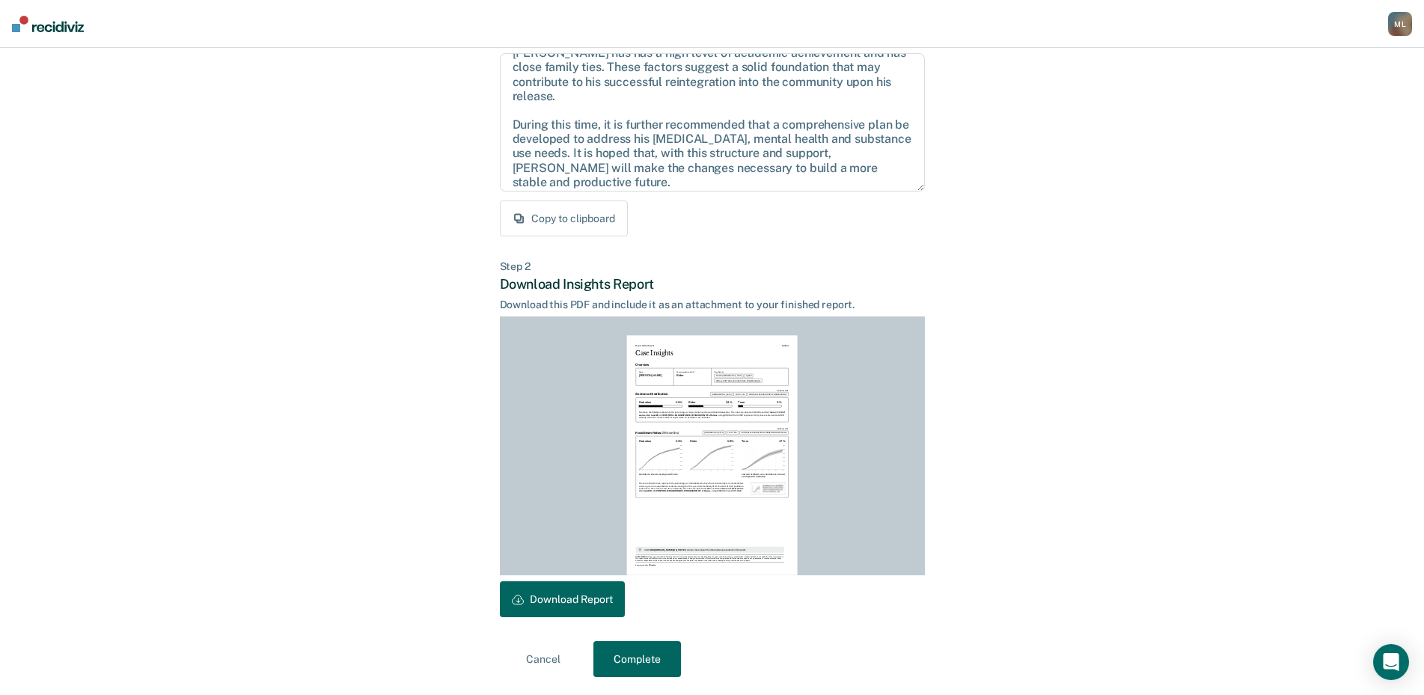
click at [562, 597] on button "Download Report" at bounding box center [562, 599] width 125 height 36
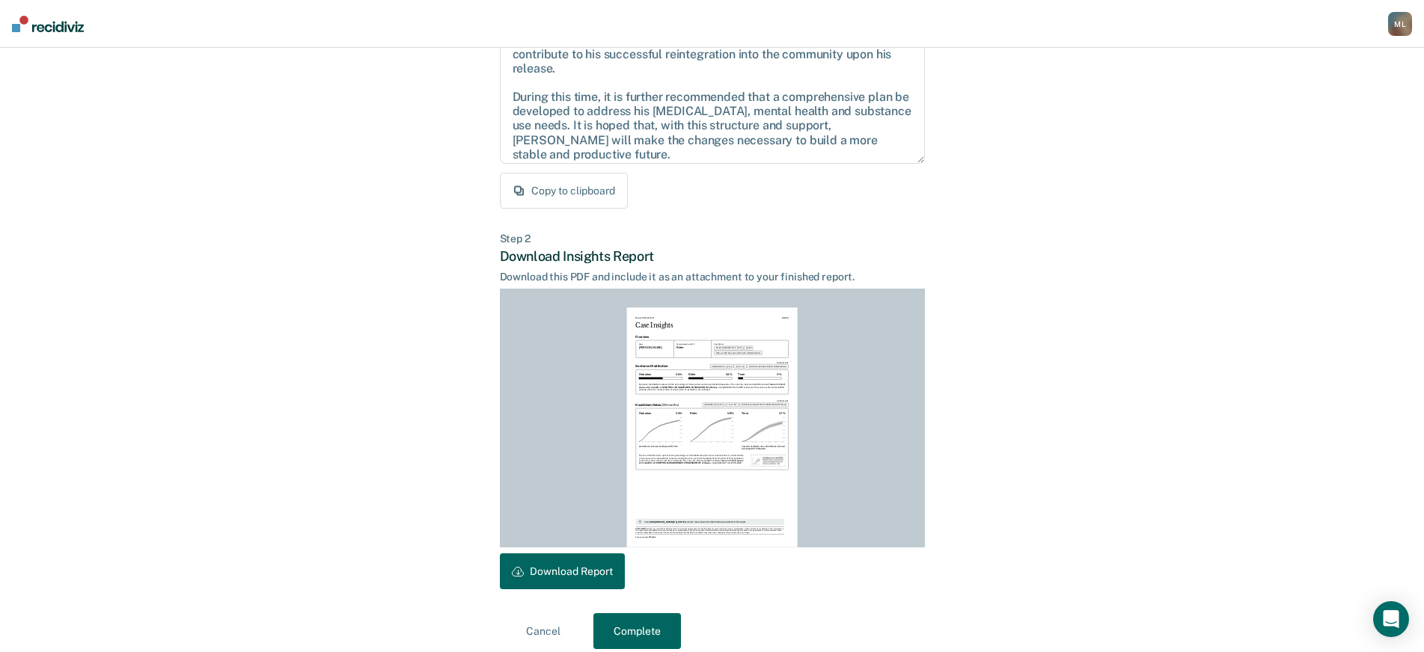
scroll to position [200, 0]
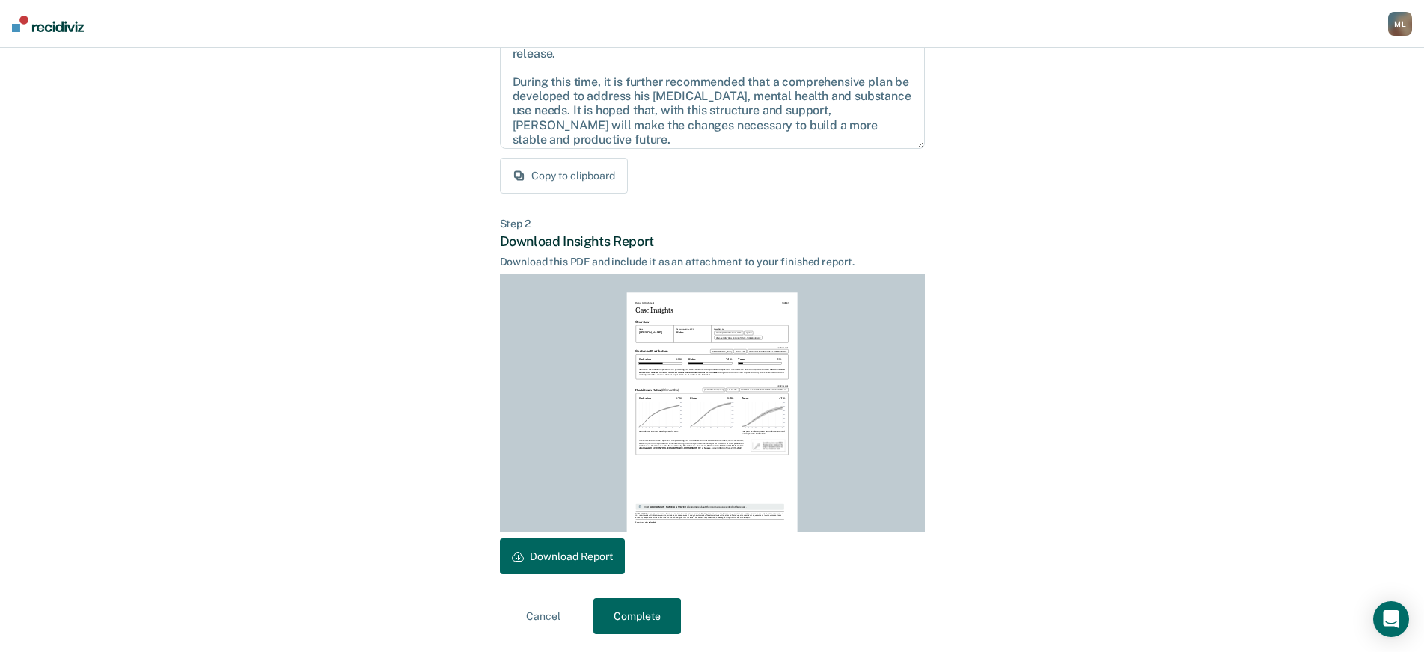
click at [653, 613] on button "Complete" at bounding box center [637, 616] width 88 height 36
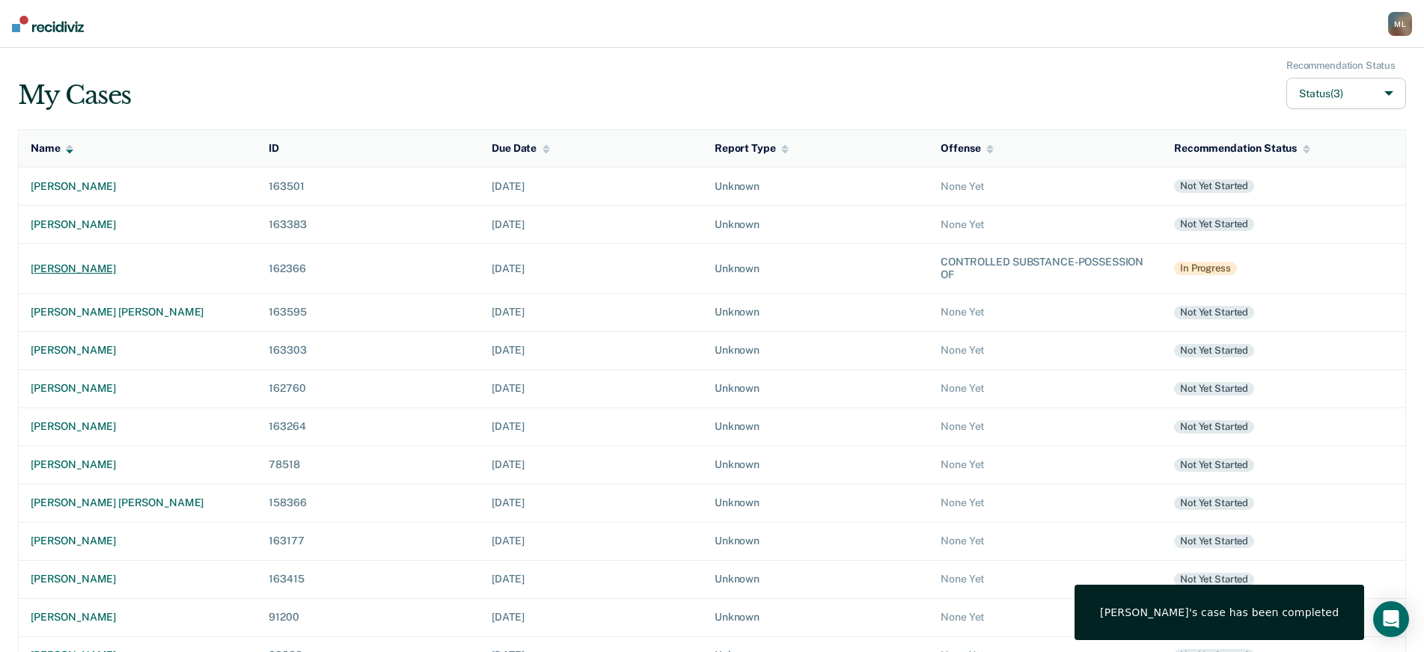
click at [103, 264] on div "[PERSON_NAME]" at bounding box center [138, 269] width 214 height 13
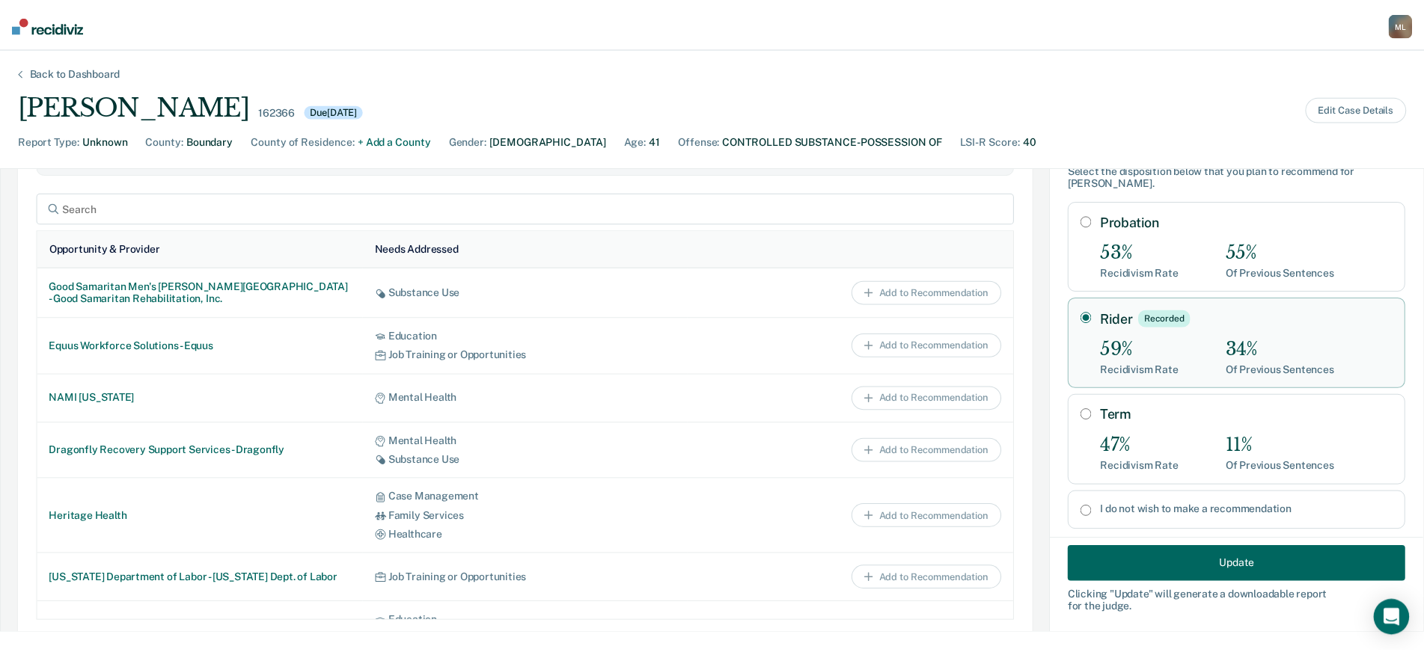
scroll to position [64, 0]
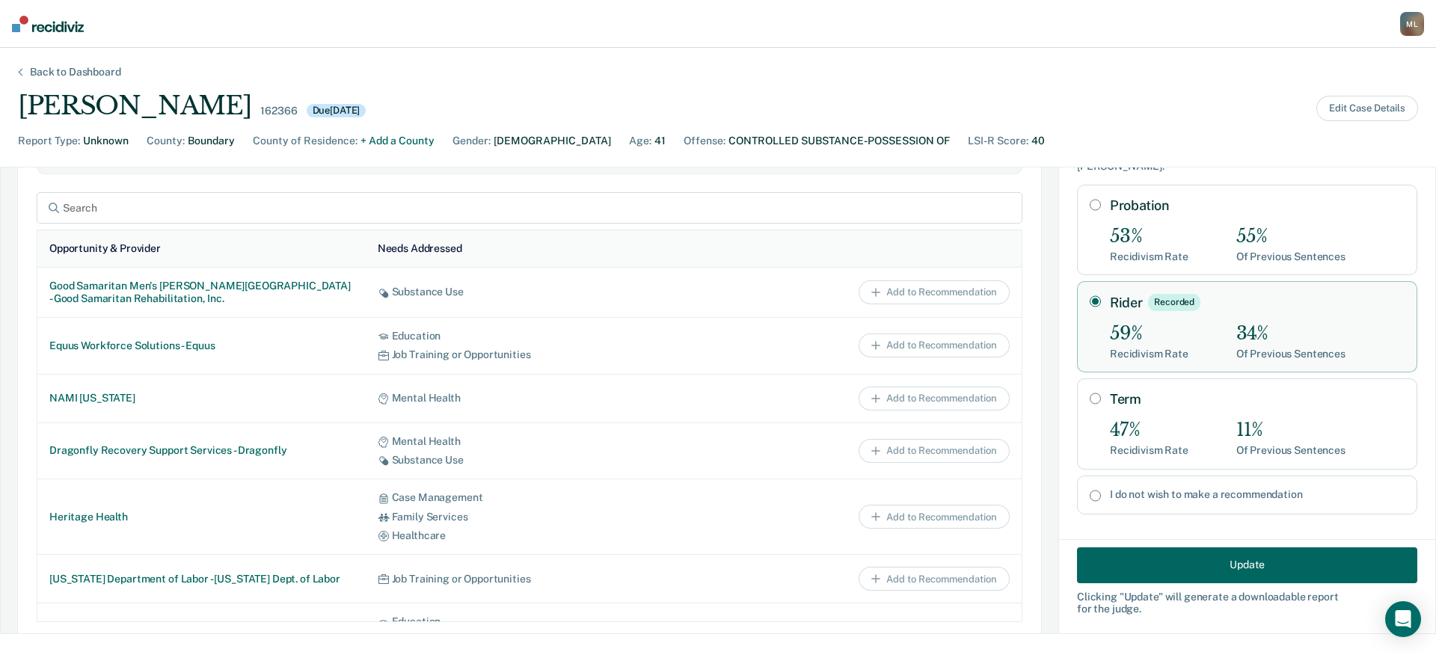
click at [1261, 557] on button "Update" at bounding box center [1247, 565] width 340 height 36
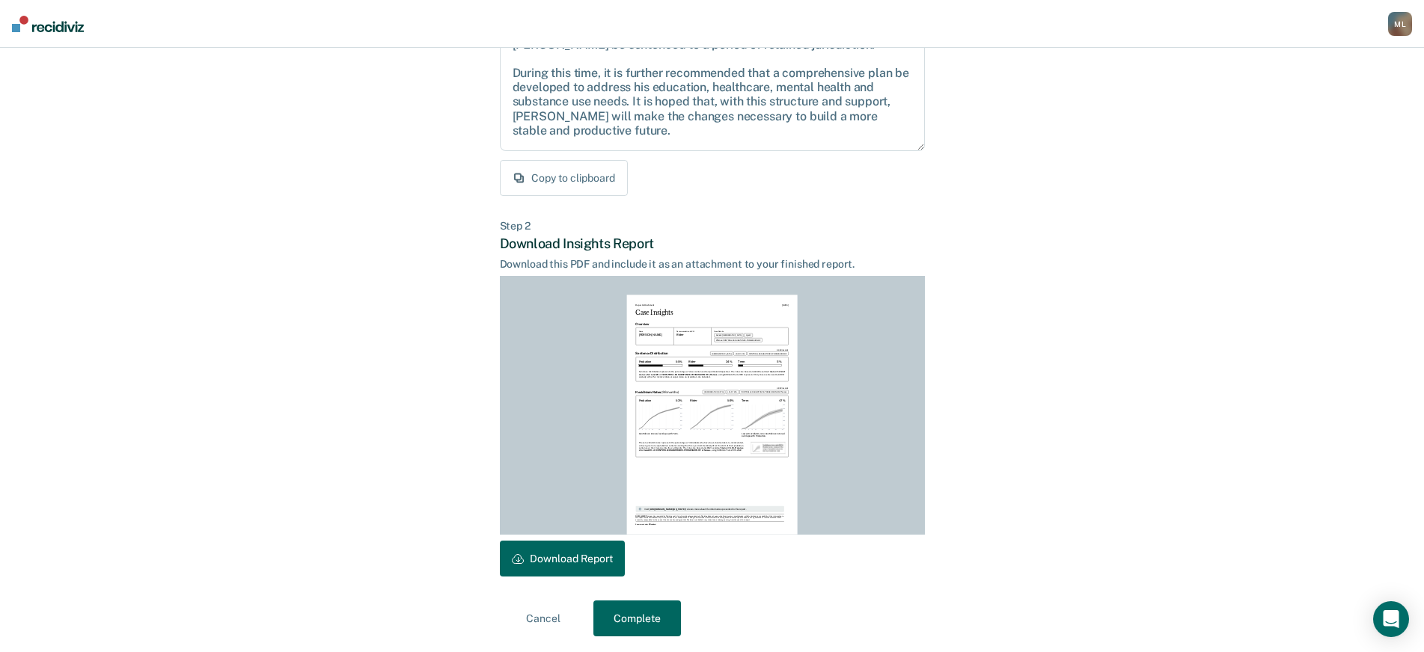
scroll to position [200, 0]
click at [675, 607] on button "Complete" at bounding box center [637, 616] width 88 height 36
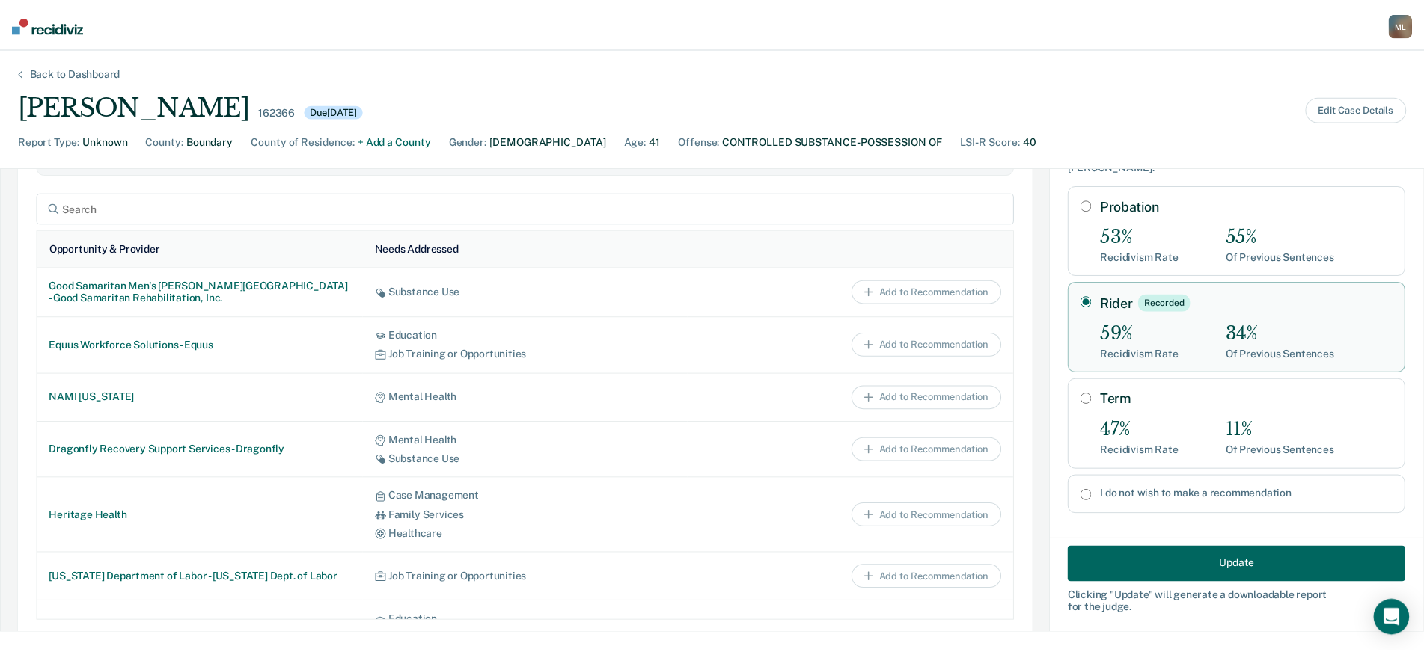
scroll to position [0, 0]
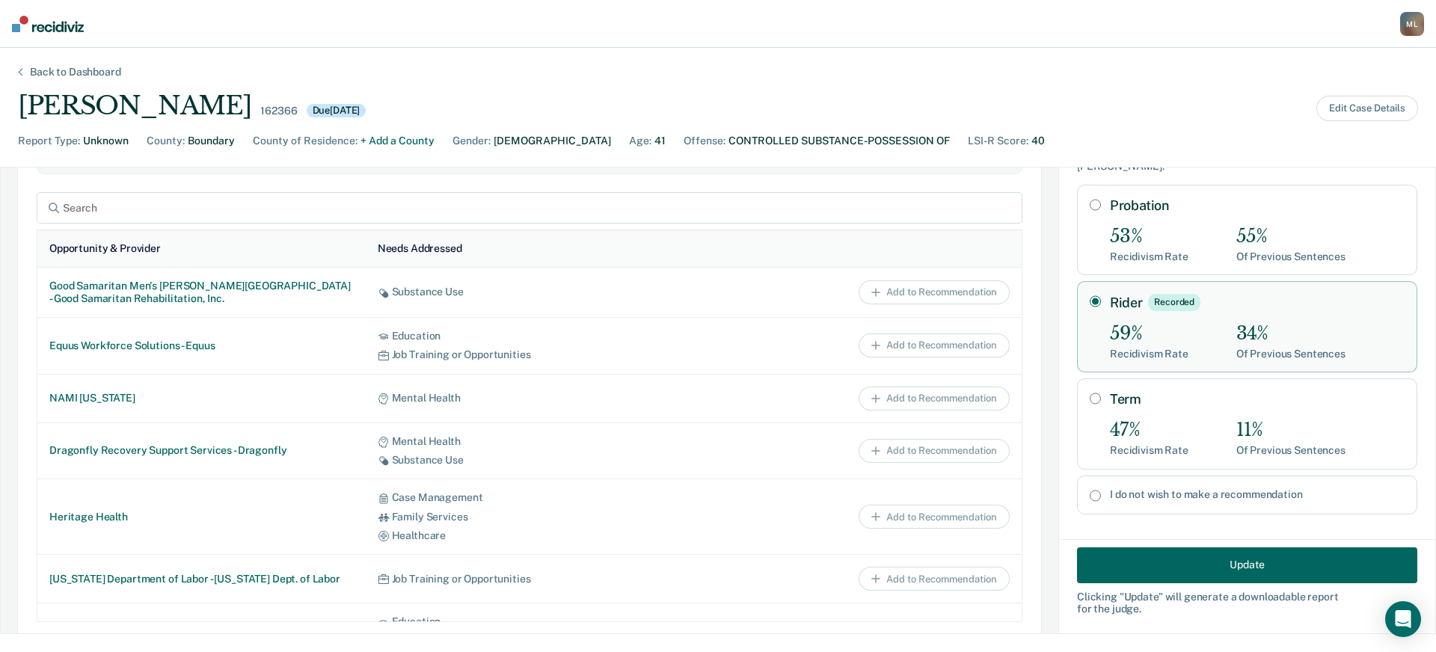
click at [93, 73] on div "Back to Dashboard" at bounding box center [75, 72] width 127 height 13
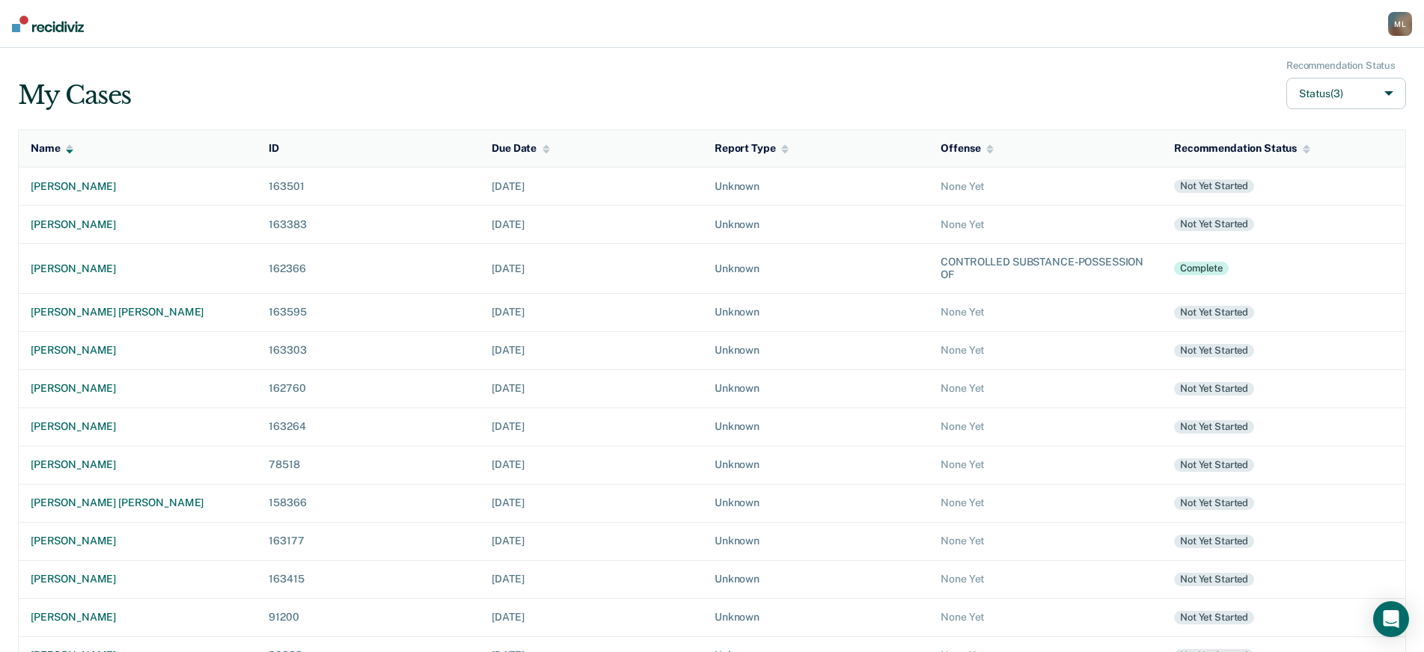
click at [1397, 28] on div "M L" at bounding box center [1400, 24] width 24 height 24
click at [1290, 94] on link "Log Out" at bounding box center [1337, 97] width 125 height 13
